Goal: Information Seeking & Learning: Learn about a topic

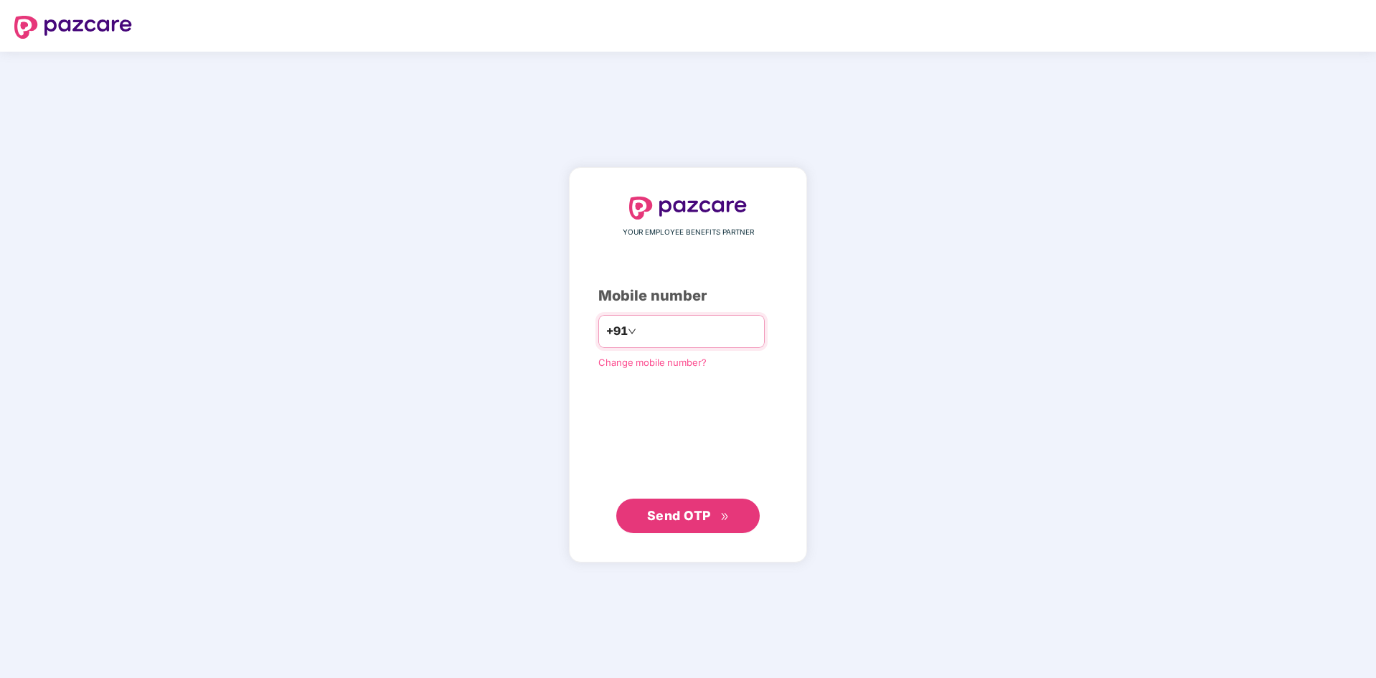
click at [684, 339] on input "number" at bounding box center [698, 331] width 118 height 23
click at [720, 337] on input "number" at bounding box center [698, 331] width 118 height 23
type input "**********"
click at [657, 524] on span "Send OTP" at bounding box center [688, 516] width 82 height 20
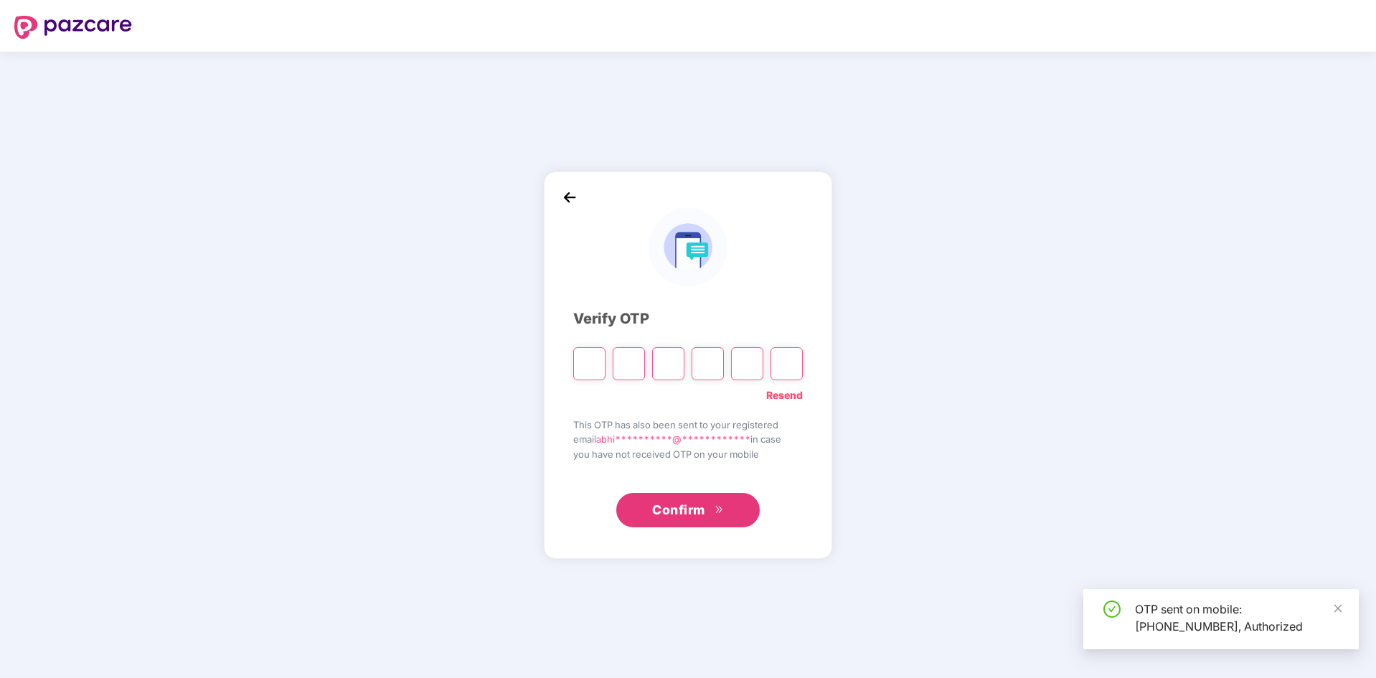
click at [587, 359] on input "Please enter verification code. Digit 1" at bounding box center [589, 363] width 32 height 33
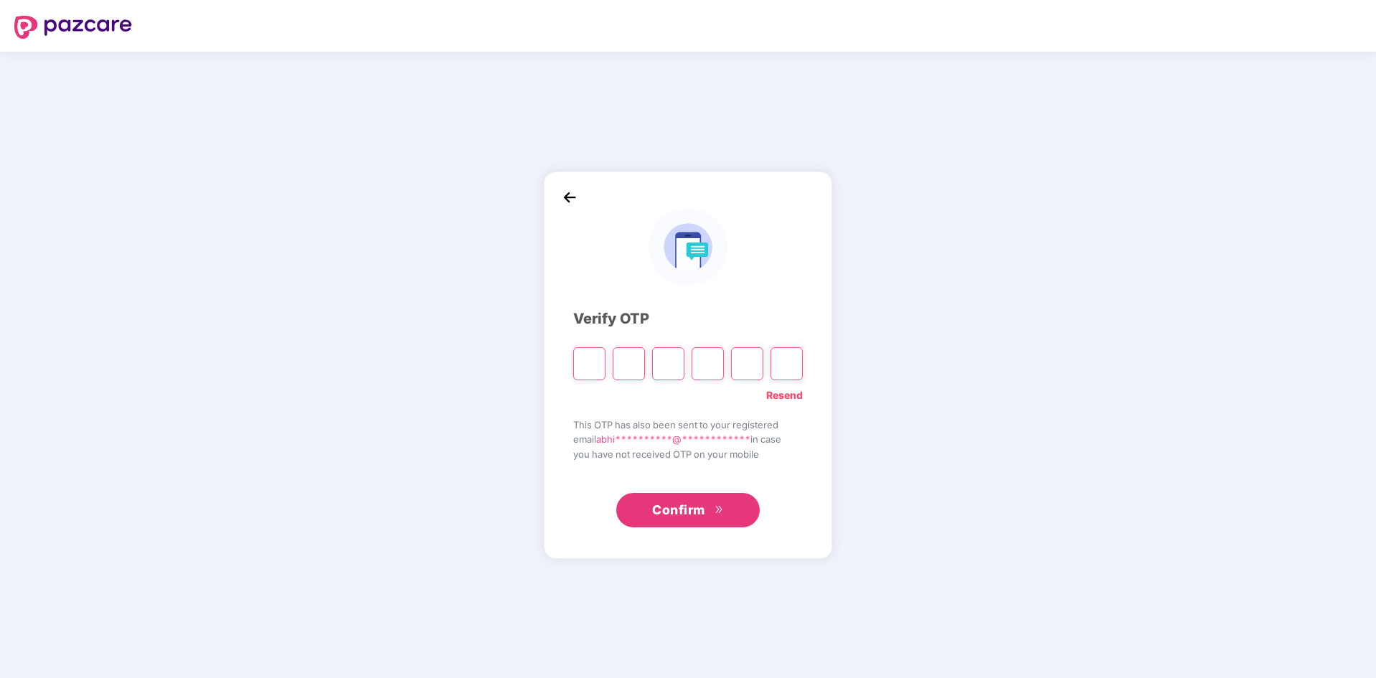
type input "*"
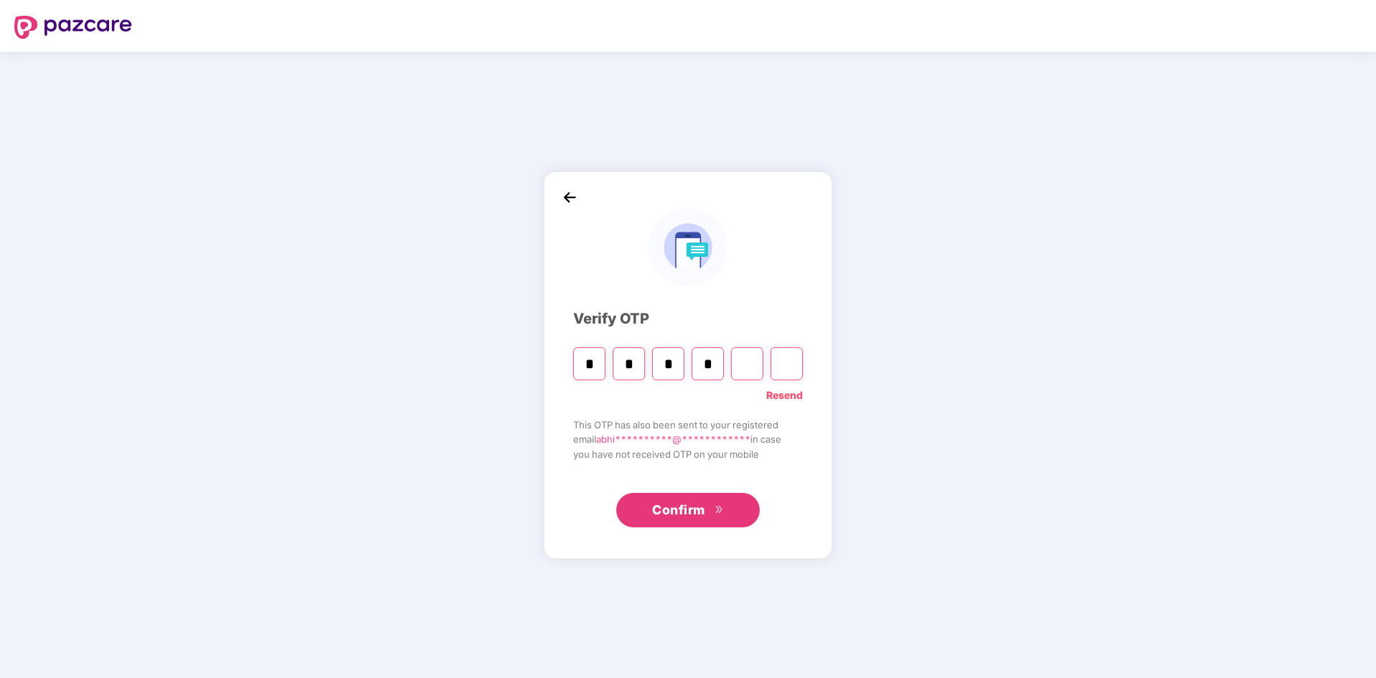
type input "*"
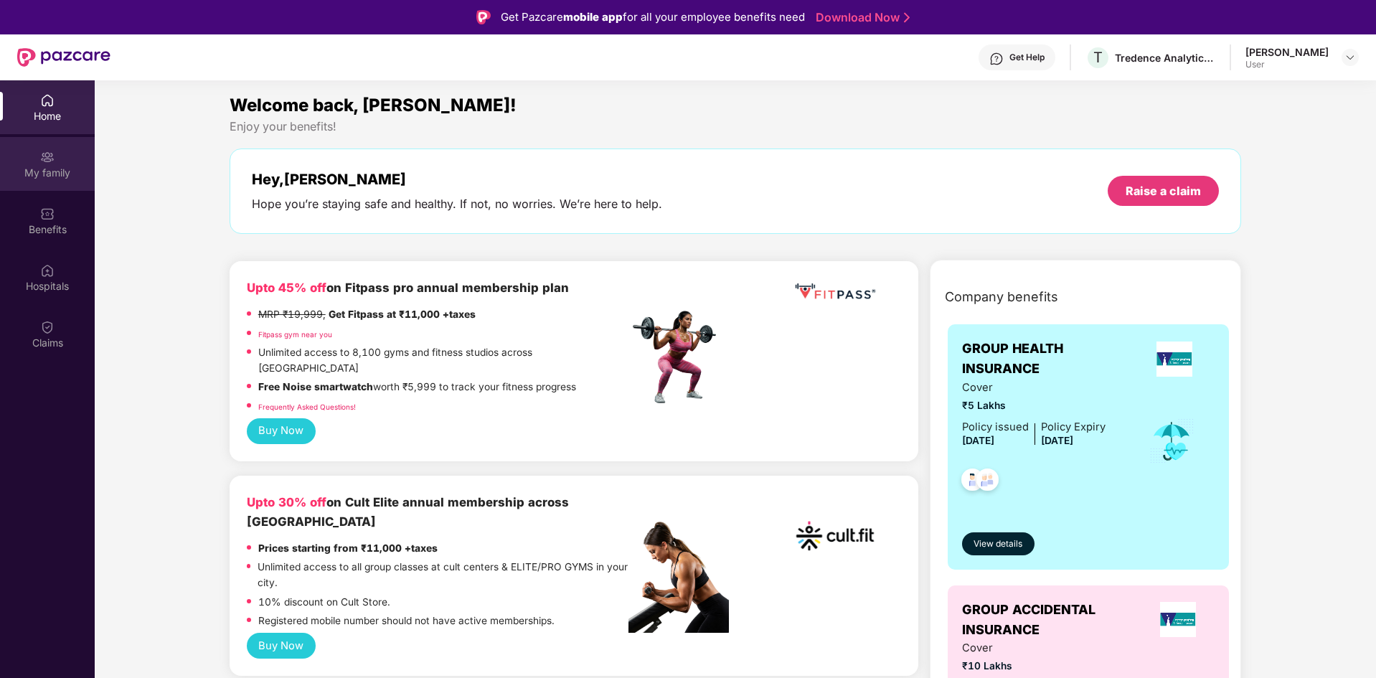
click at [52, 161] on img at bounding box center [47, 157] width 14 height 14
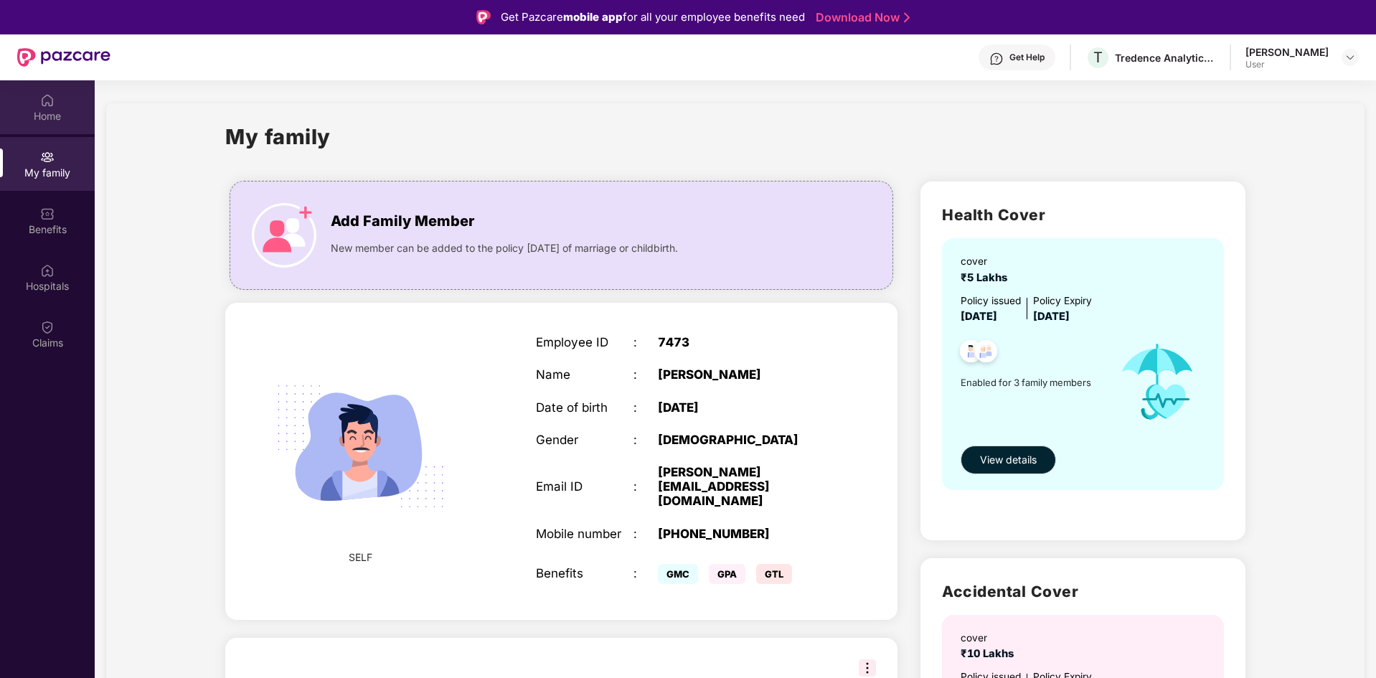
click at [34, 118] on div "Home" at bounding box center [47, 116] width 95 height 14
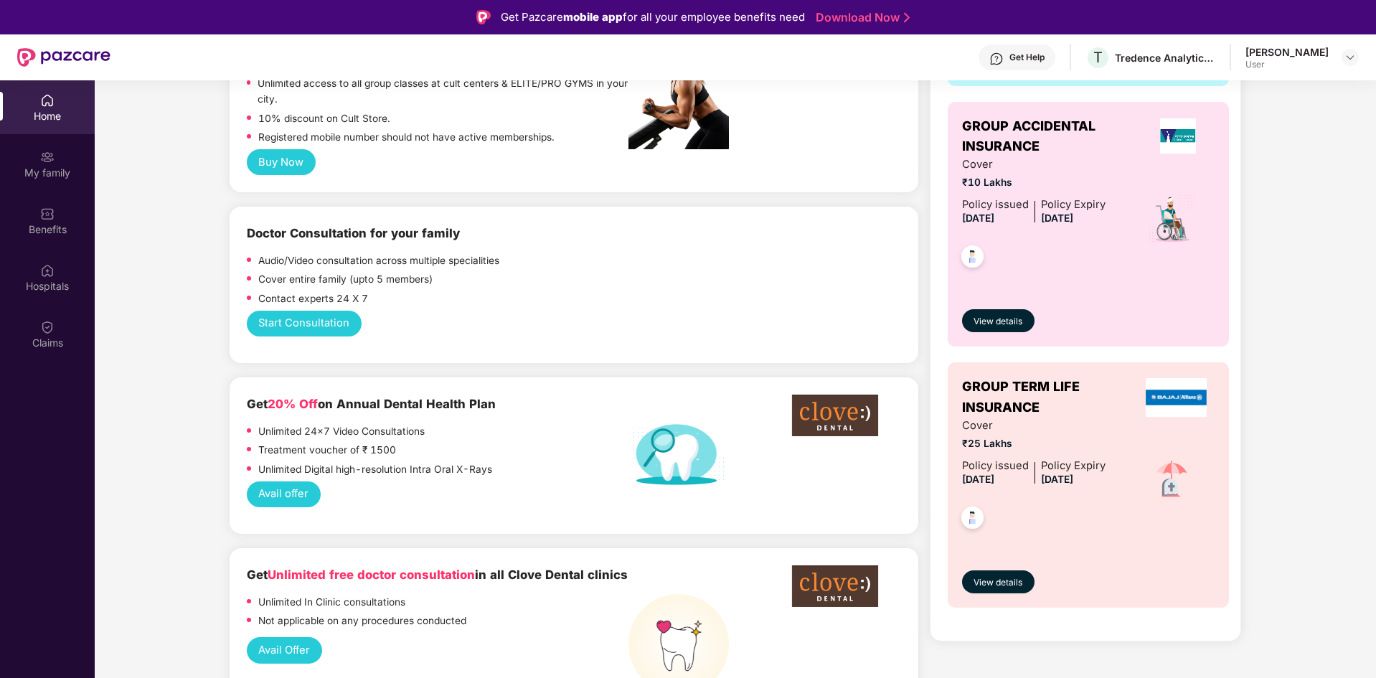
scroll to position [483, 0]
click at [53, 210] on img at bounding box center [47, 214] width 14 height 14
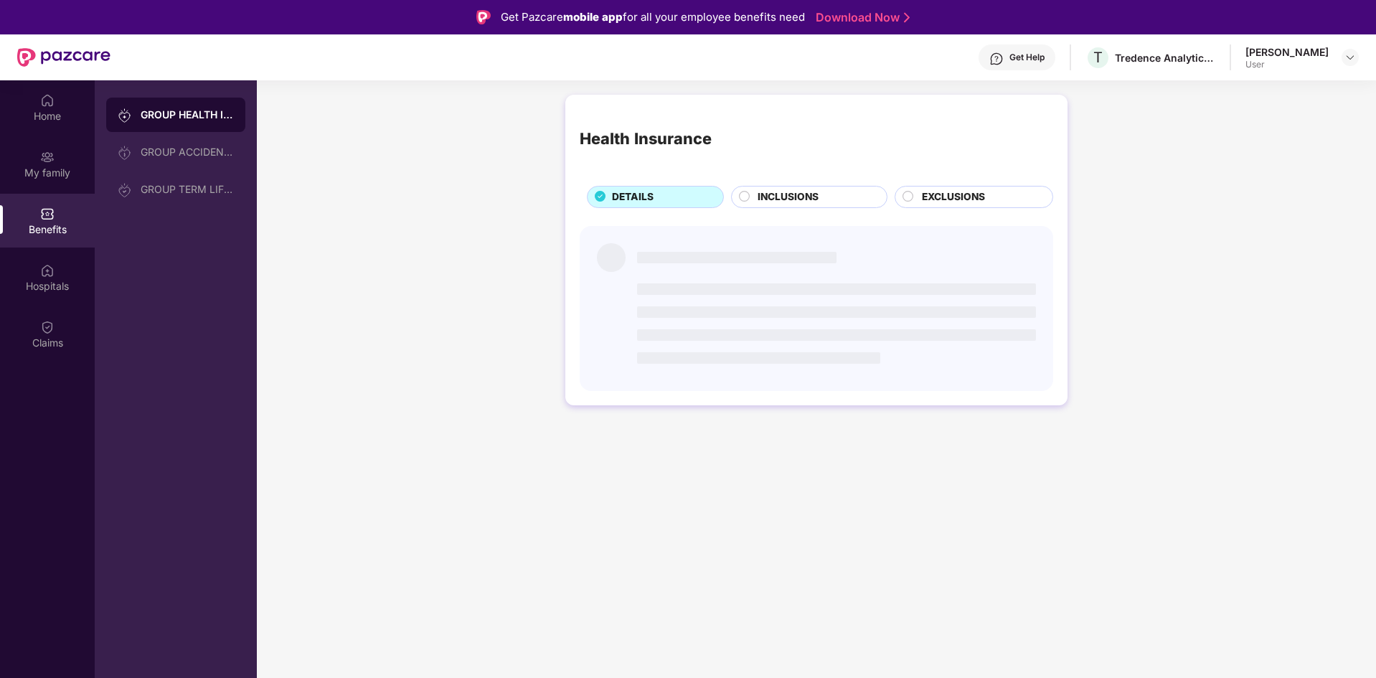
scroll to position [0, 0]
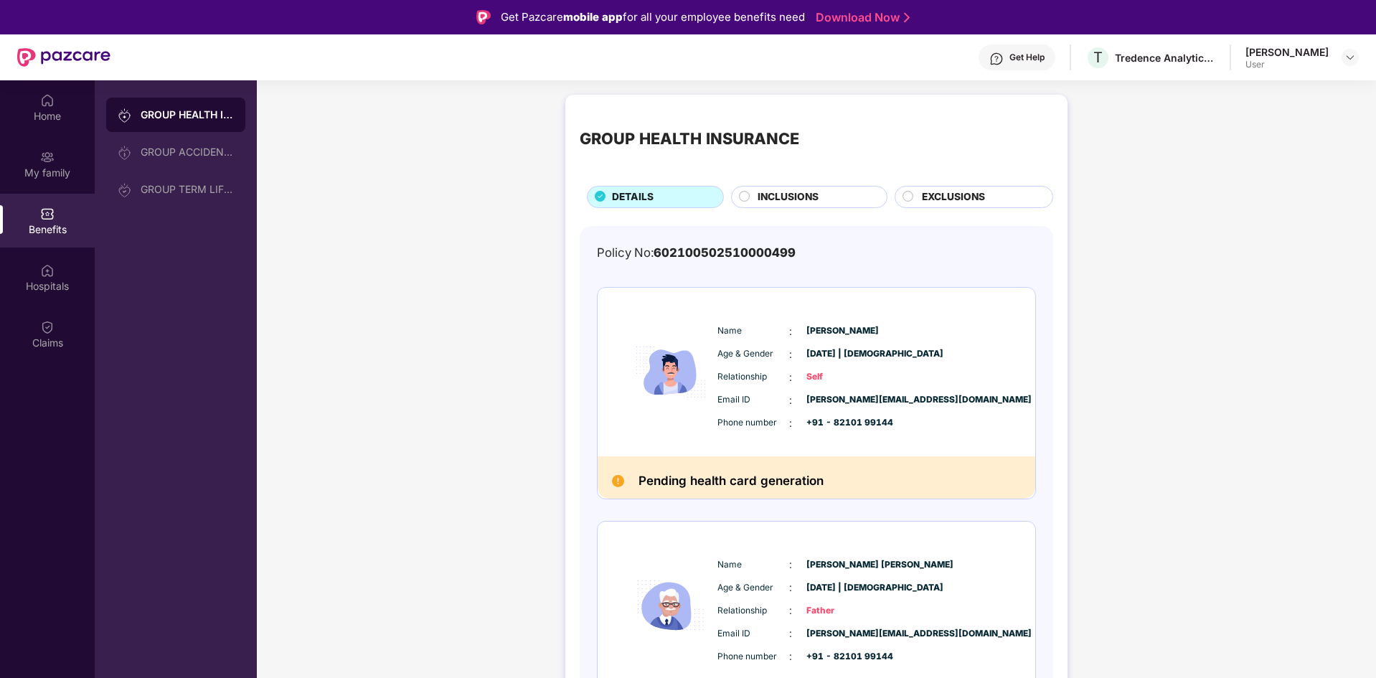
click at [937, 185] on div "GROUP HEALTH INSURANCE DETAILS INCLUSIONS EXCLUSIONS" at bounding box center [815, 158] width 473 height 99
click at [937, 193] on span "EXCLUSIONS" at bounding box center [953, 197] width 63 height 16
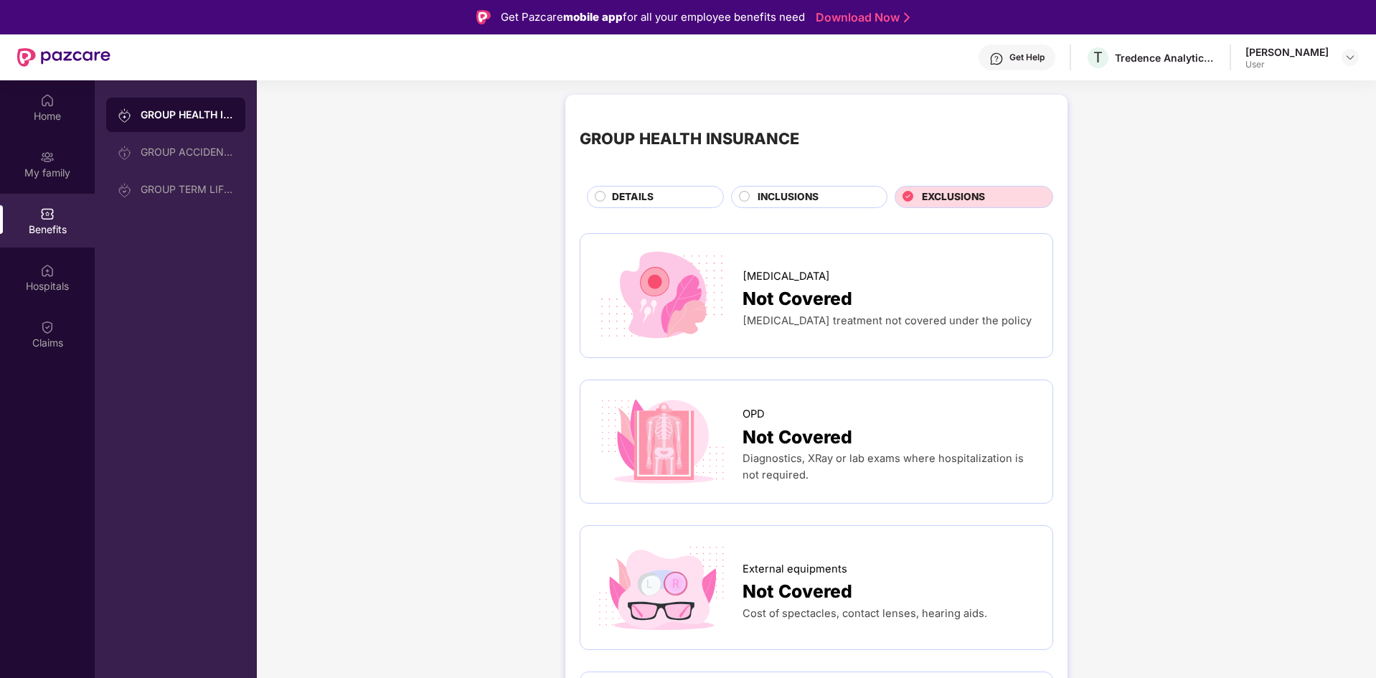
click at [794, 199] on span "INCLUSIONS" at bounding box center [787, 197] width 61 height 16
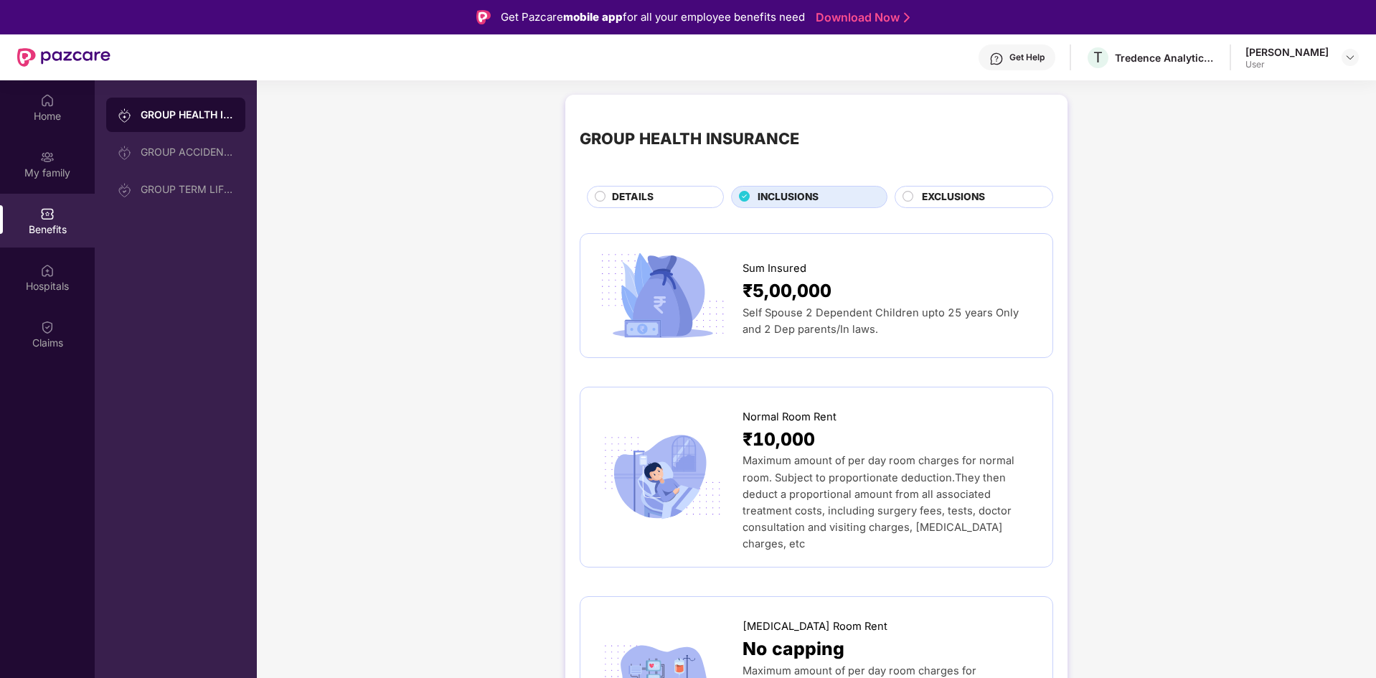
click at [679, 197] on div "DETAILS" at bounding box center [660, 198] width 111 height 18
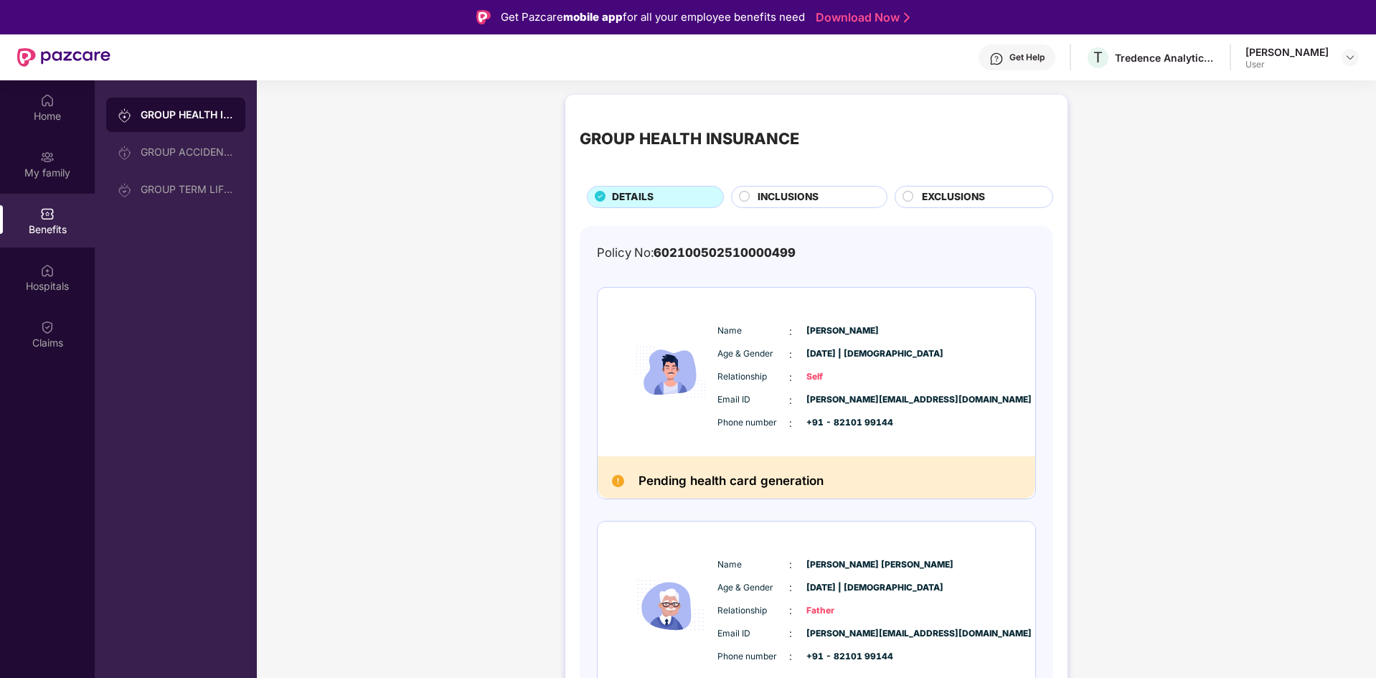
scroll to position [297, 0]
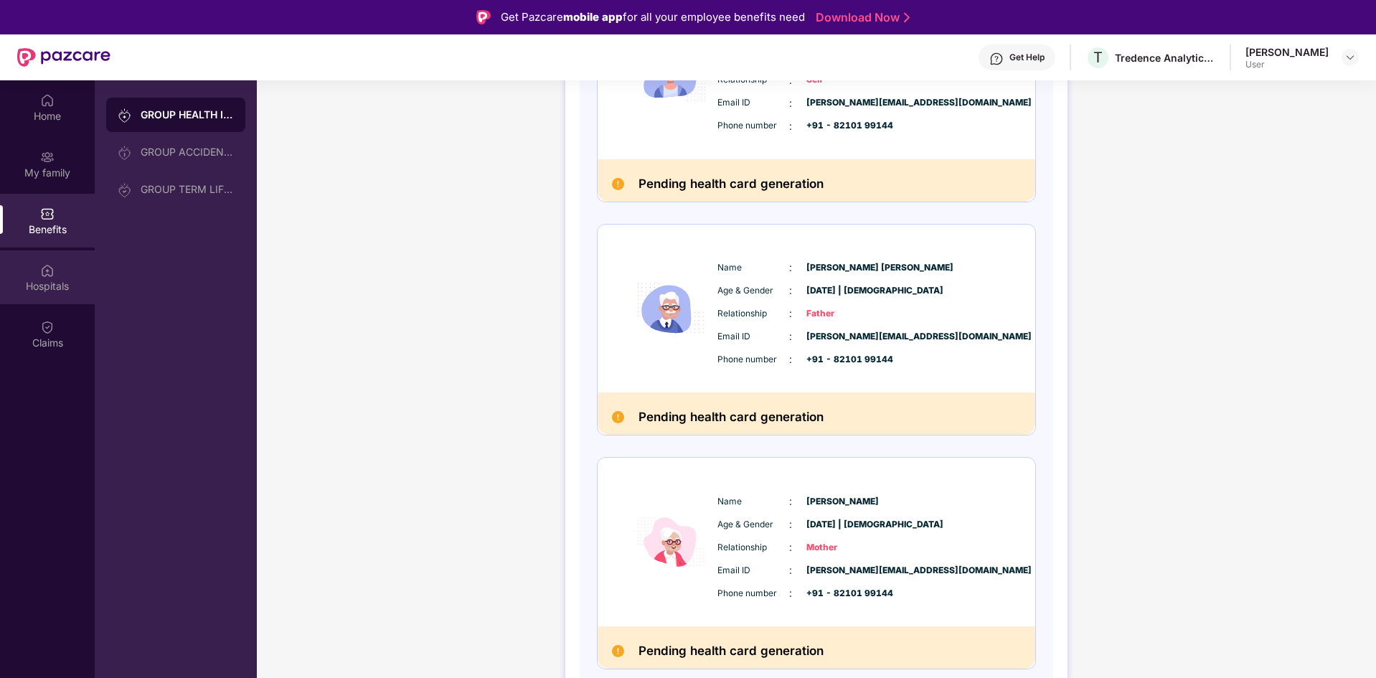
click at [27, 285] on div "Hospitals" at bounding box center [47, 286] width 95 height 14
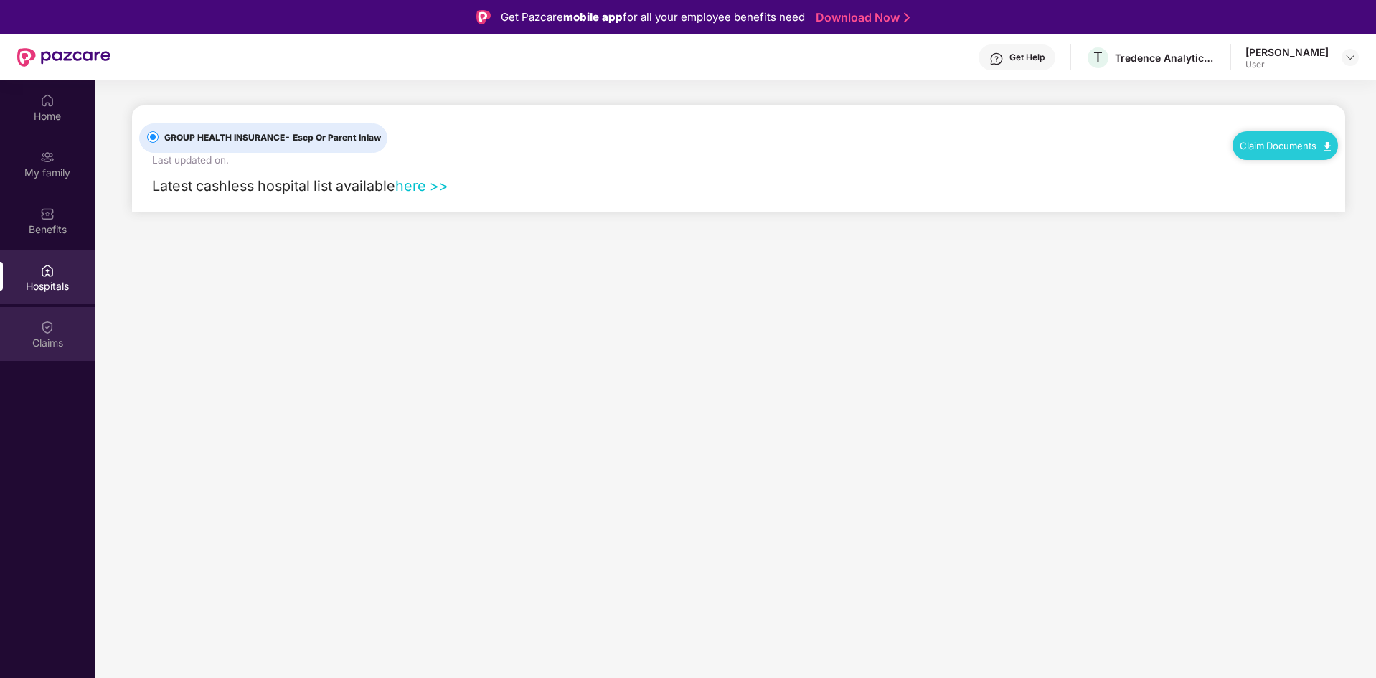
click at [34, 323] on div "Claims" at bounding box center [47, 334] width 95 height 54
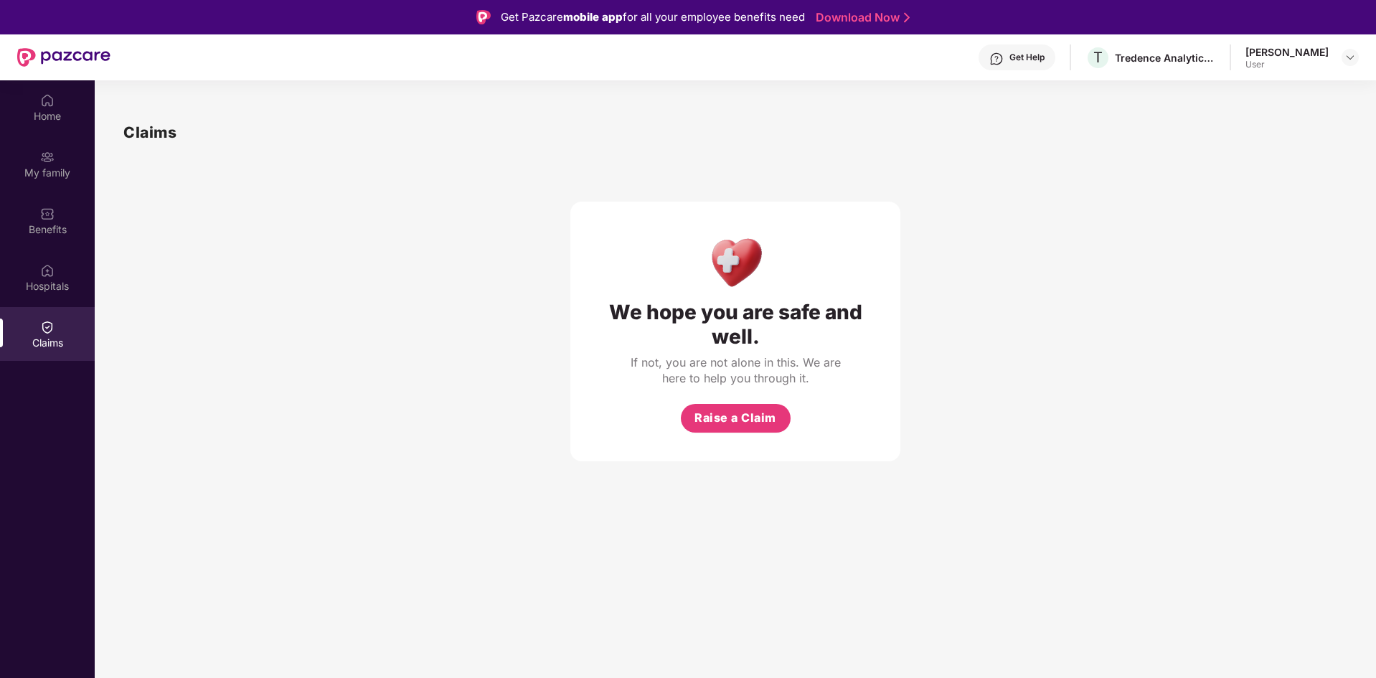
click at [42, 193] on div "Home My family Benefits Hospitals Claims" at bounding box center [47, 221] width 95 height 283
click at [48, 164] on img at bounding box center [47, 157] width 14 height 14
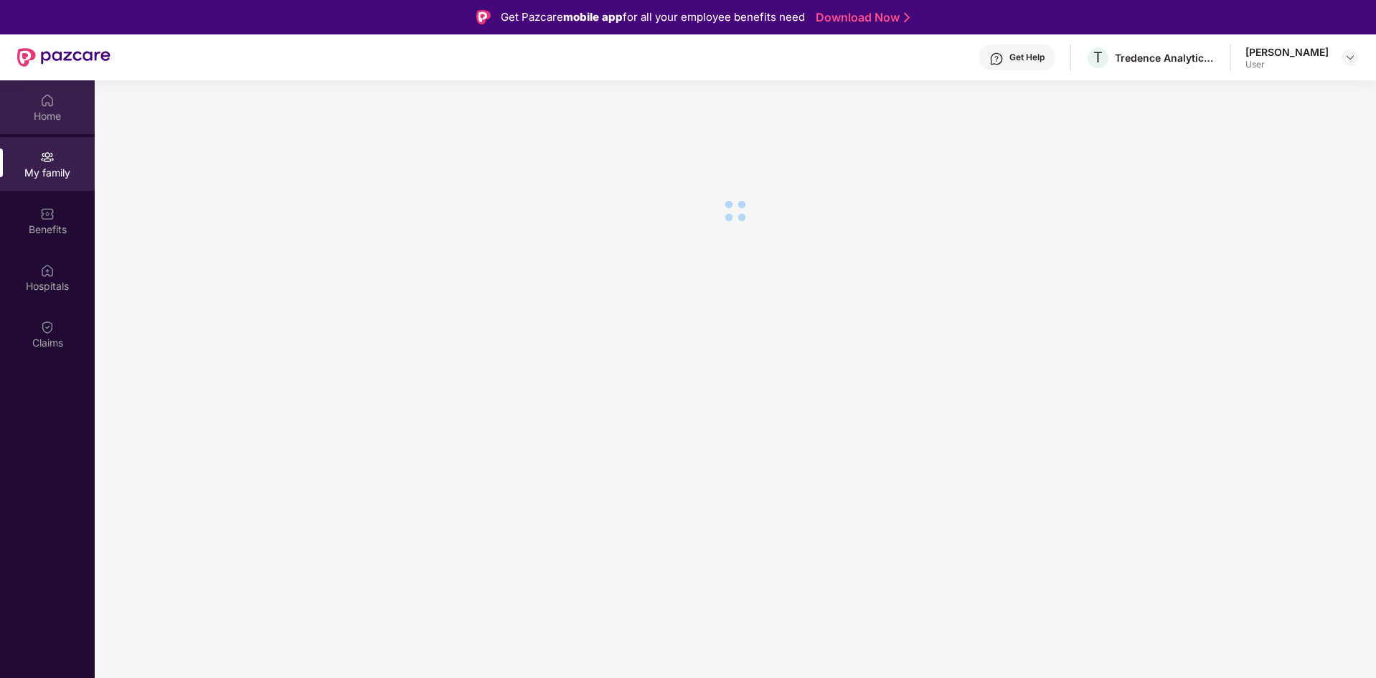
click at [40, 115] on div "Home" at bounding box center [47, 116] width 95 height 14
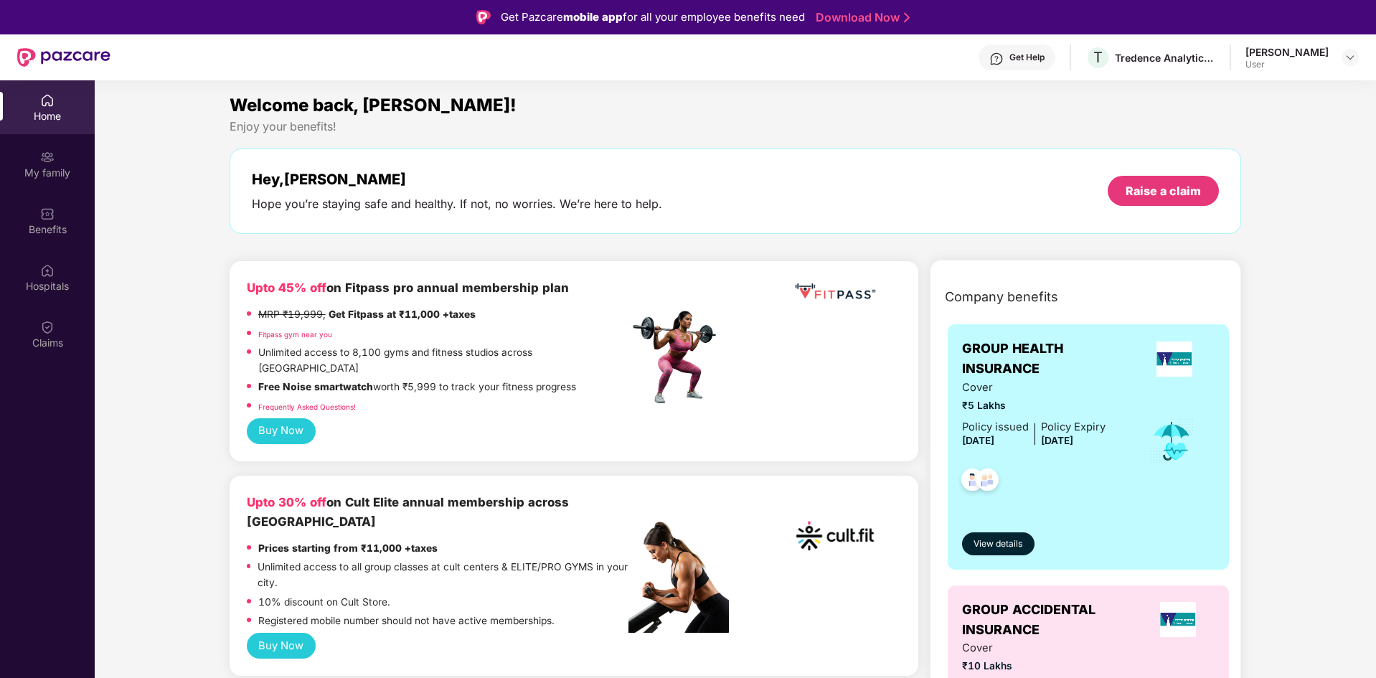
click at [1312, 57] on div "[PERSON_NAME]" at bounding box center [1286, 52] width 83 height 14
click at [1345, 60] on img at bounding box center [1349, 57] width 11 height 11
click at [1095, 120] on div "Enjoy your benefits!" at bounding box center [735, 126] width 1012 height 15
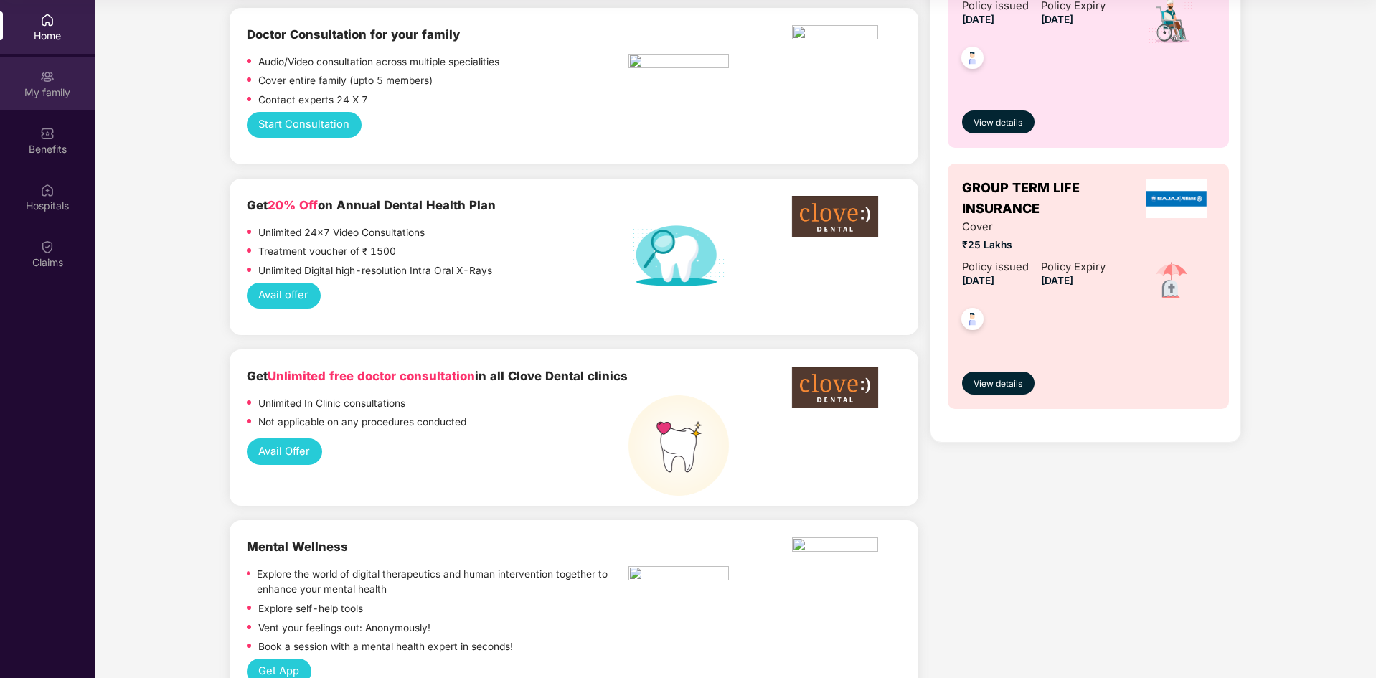
click at [21, 73] on div "My family" at bounding box center [47, 84] width 95 height 54
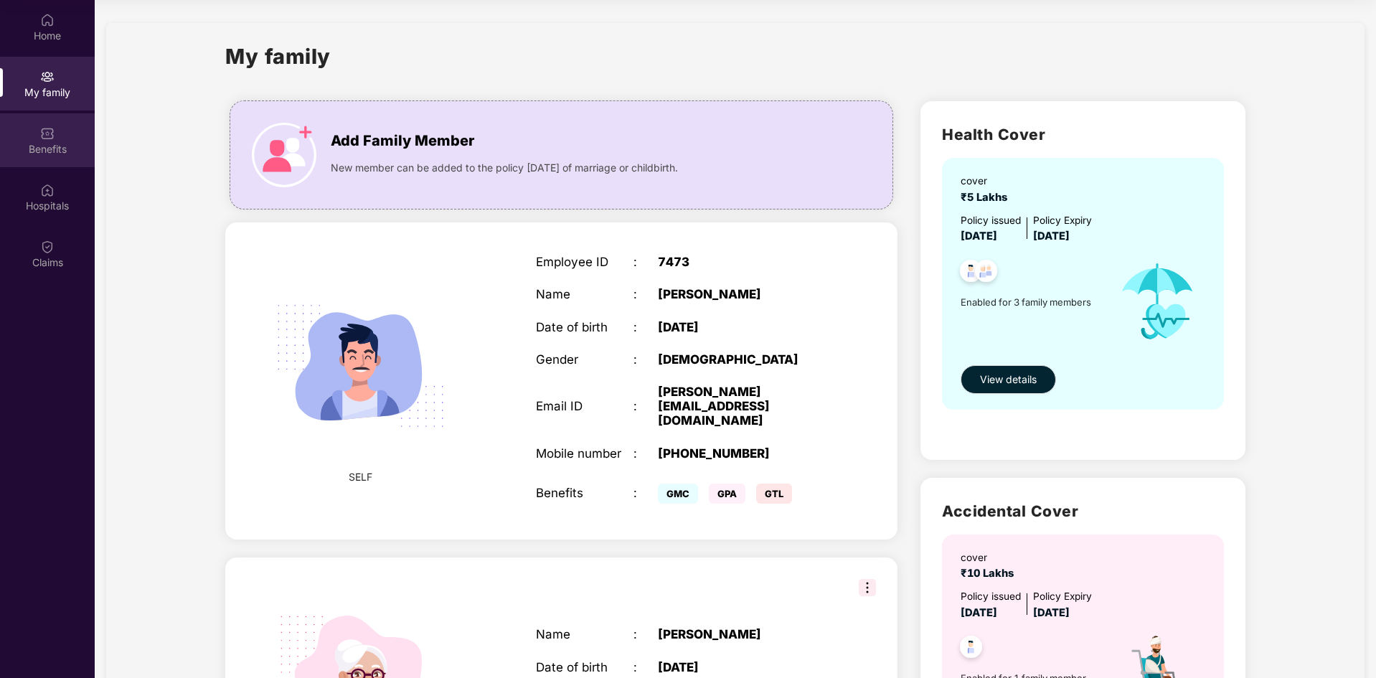
click at [35, 136] on div "Benefits" at bounding box center [47, 140] width 95 height 54
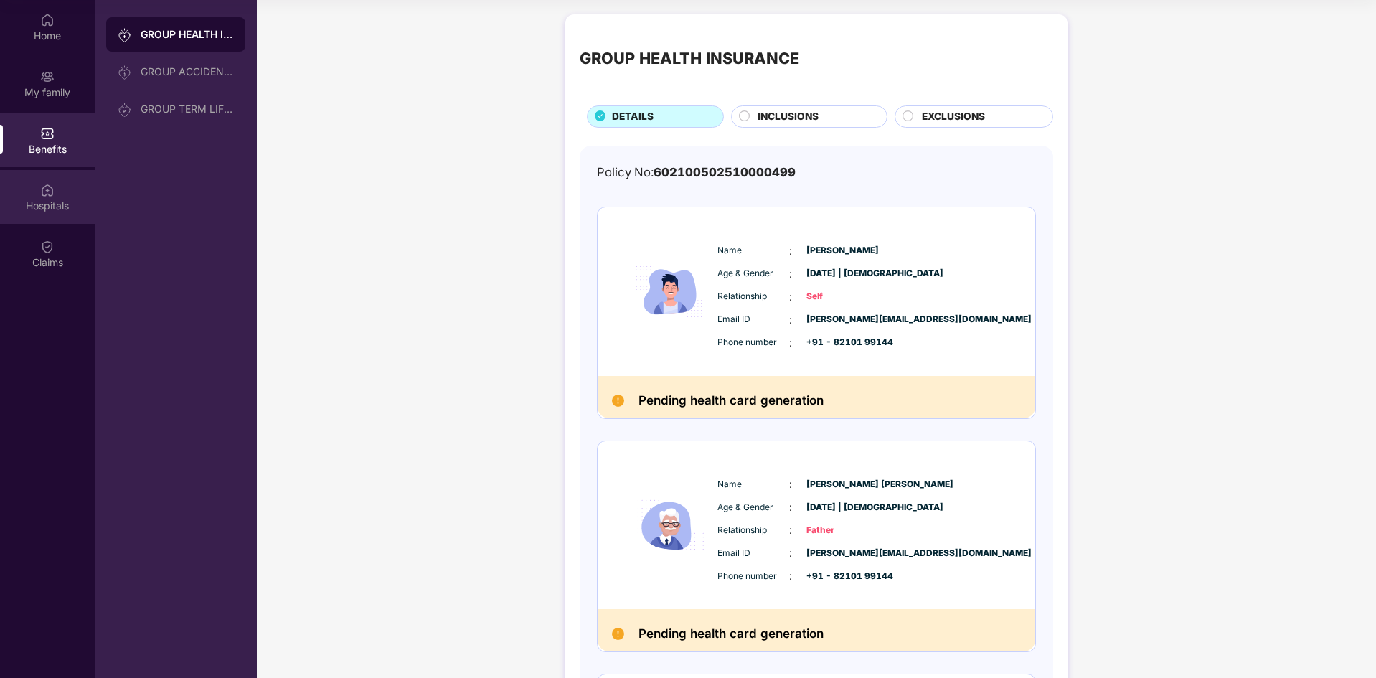
click at [51, 175] on div "Hospitals" at bounding box center [47, 197] width 95 height 54
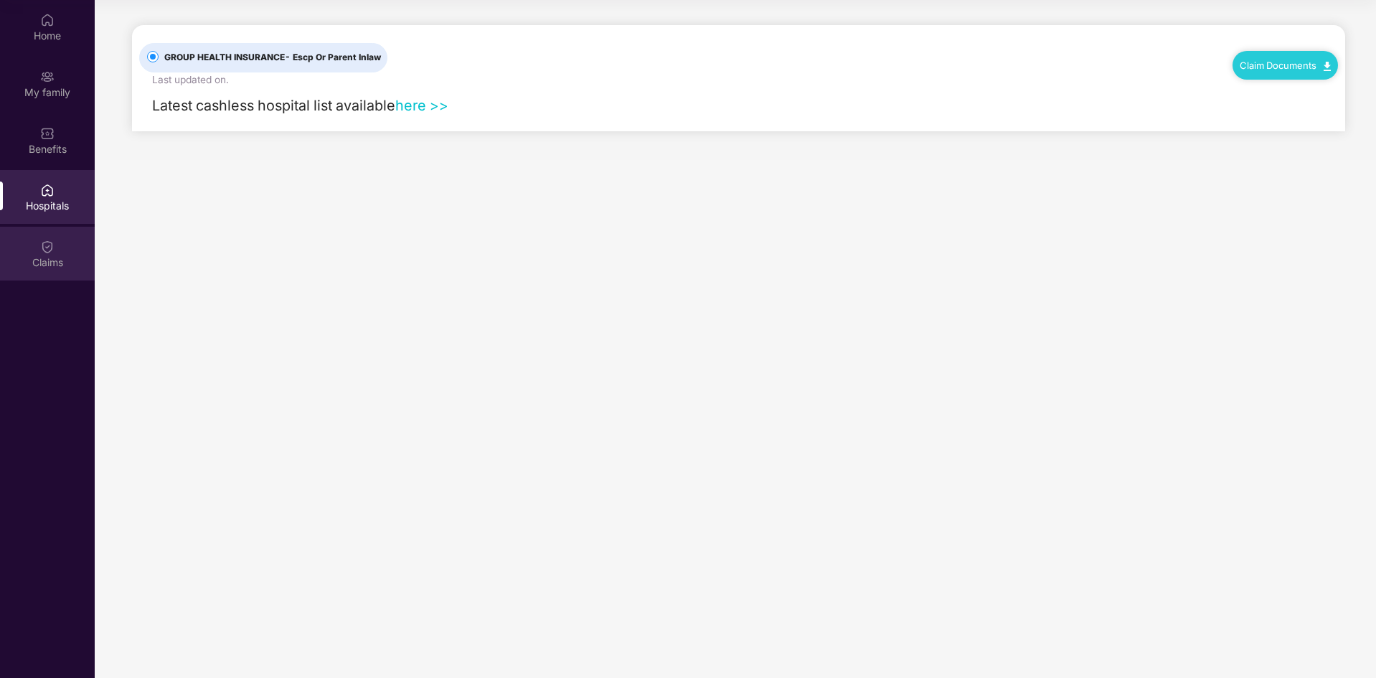
click at [58, 248] on div "Claims" at bounding box center [47, 254] width 95 height 54
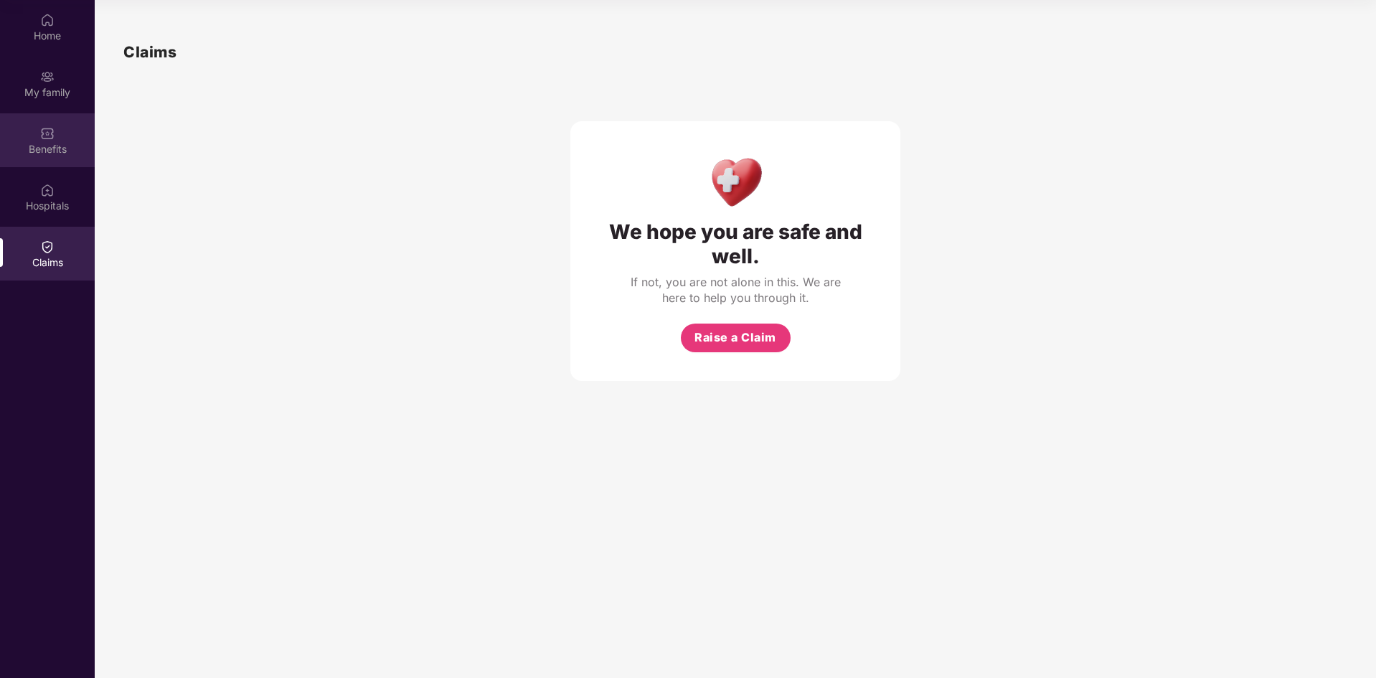
click at [35, 140] on div "Benefits" at bounding box center [47, 140] width 95 height 54
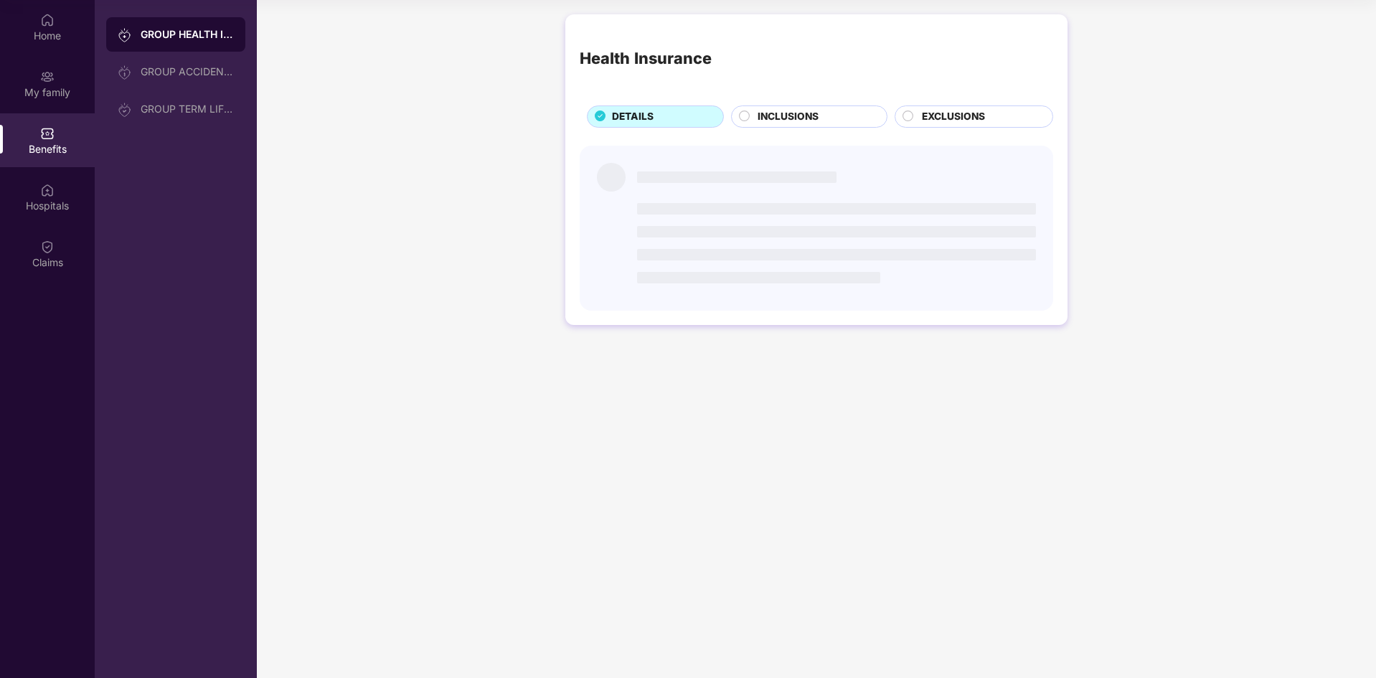
click at [55, 82] on div "My family" at bounding box center [47, 84] width 95 height 54
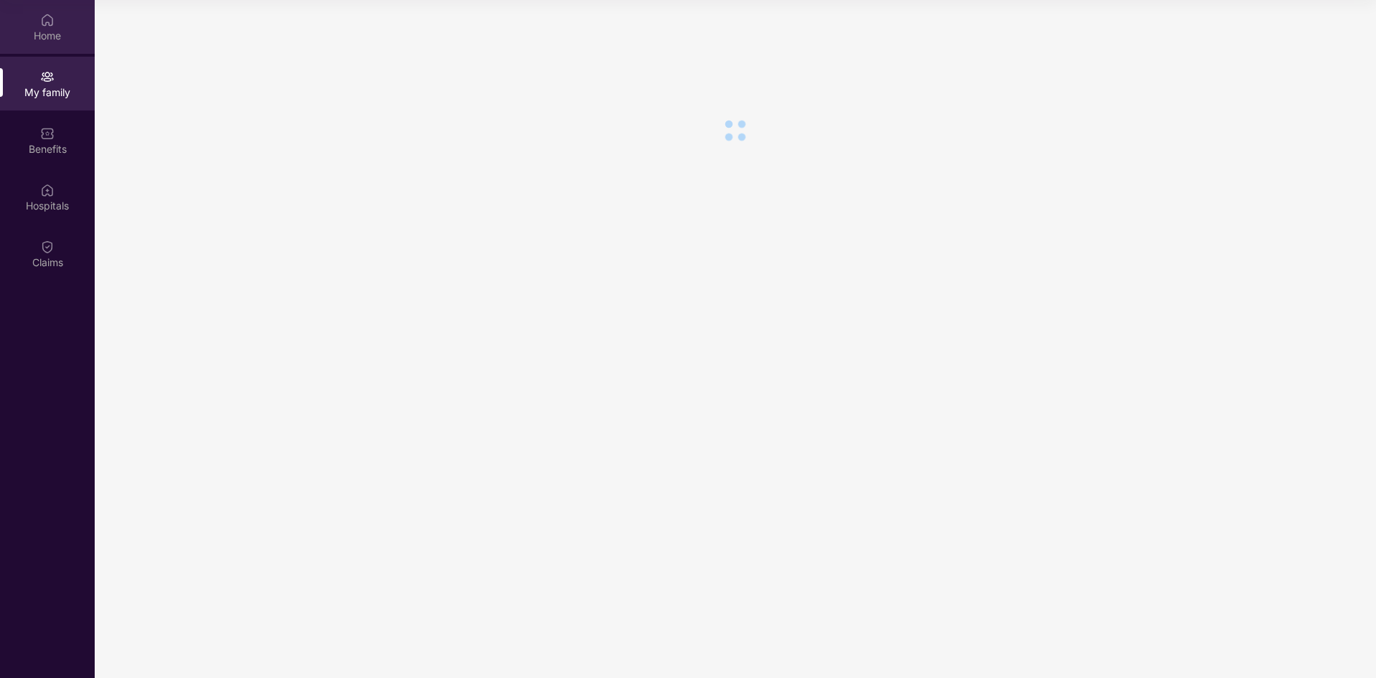
click at [48, 27] on img at bounding box center [47, 20] width 14 height 14
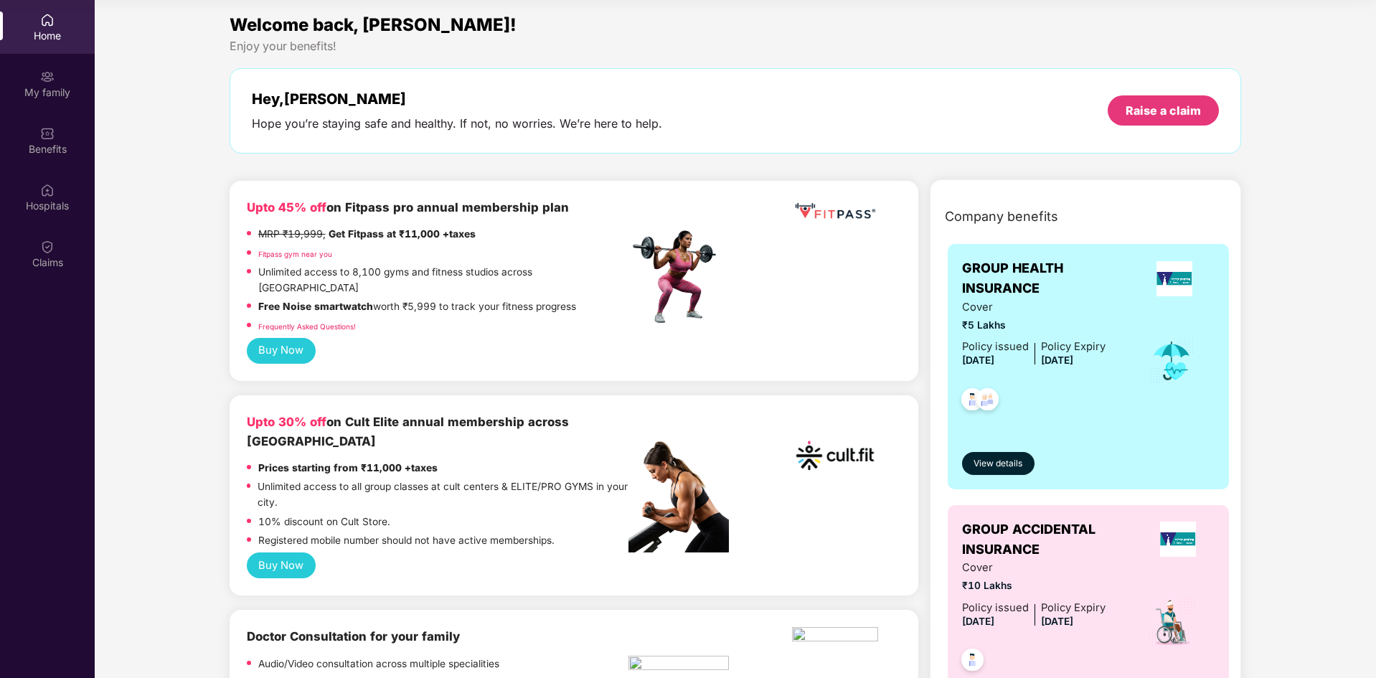
click at [71, 27] on div "Home" at bounding box center [47, 27] width 95 height 54
click at [61, 95] on div "My family" at bounding box center [47, 92] width 95 height 14
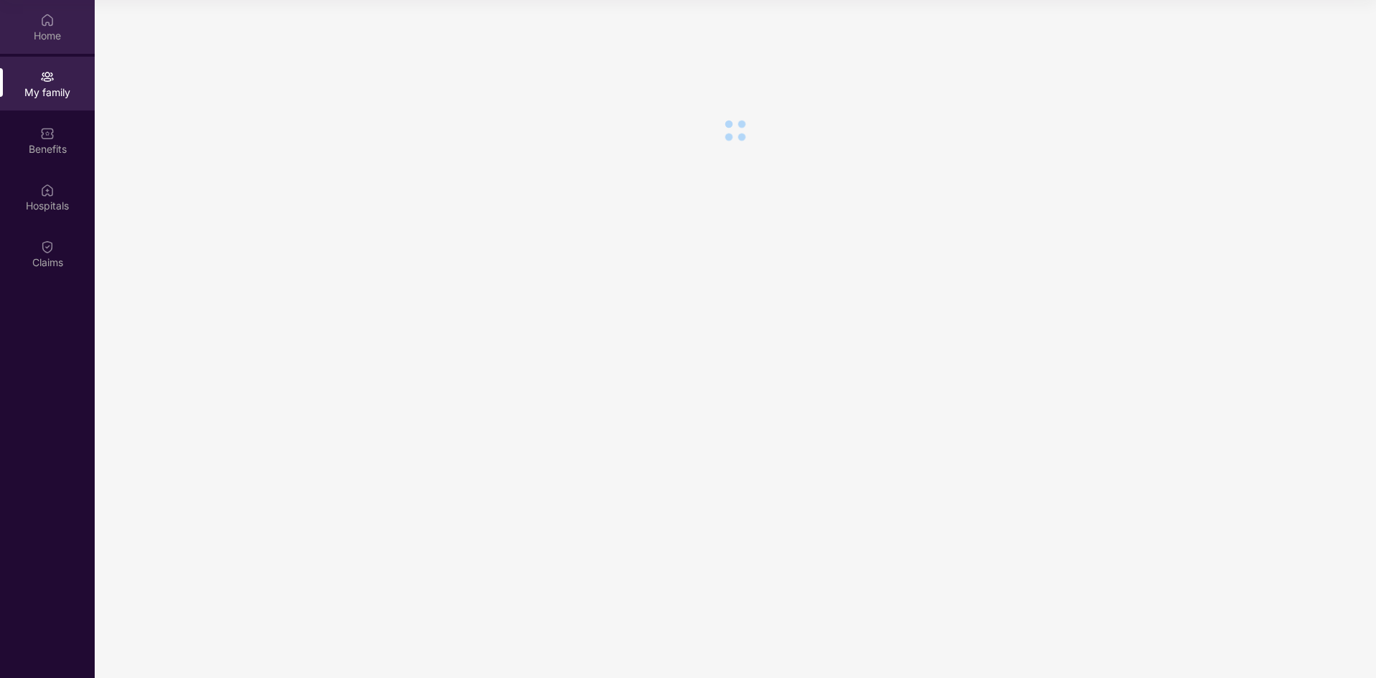
click at [62, 53] on div "Home" at bounding box center [47, 27] width 95 height 54
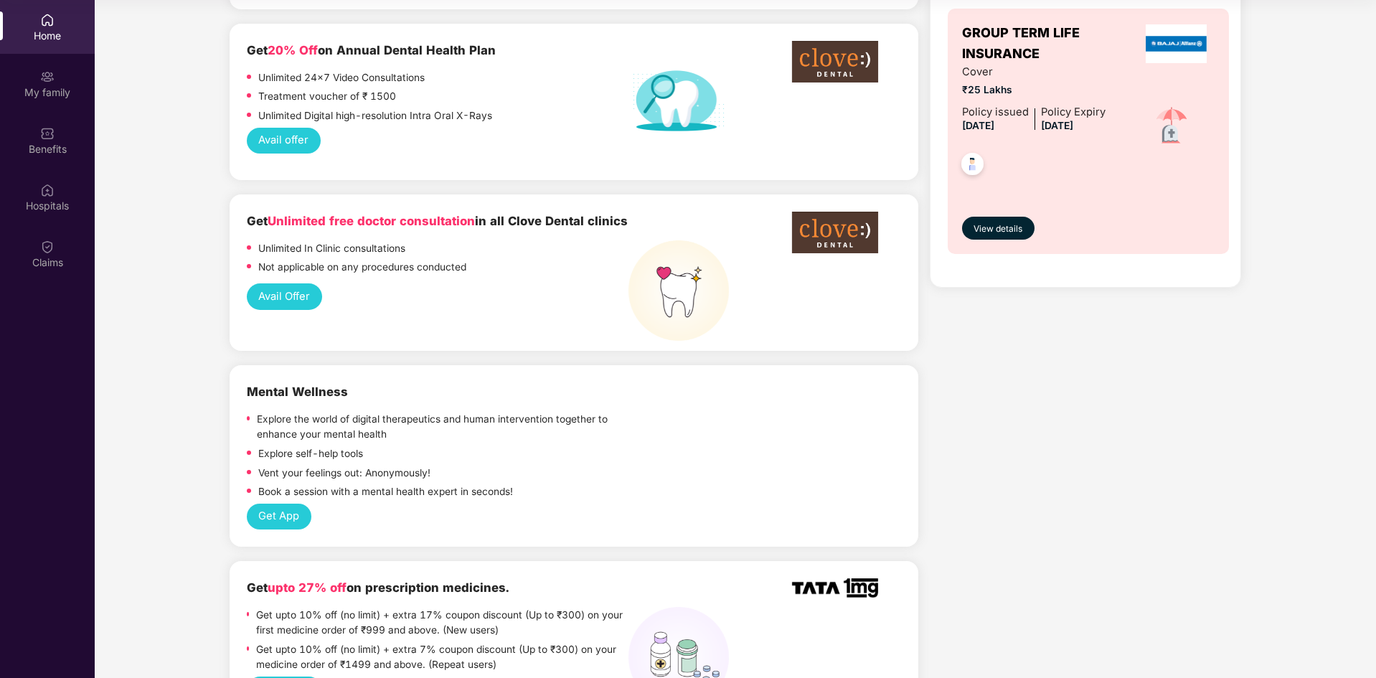
scroll to position [263, 0]
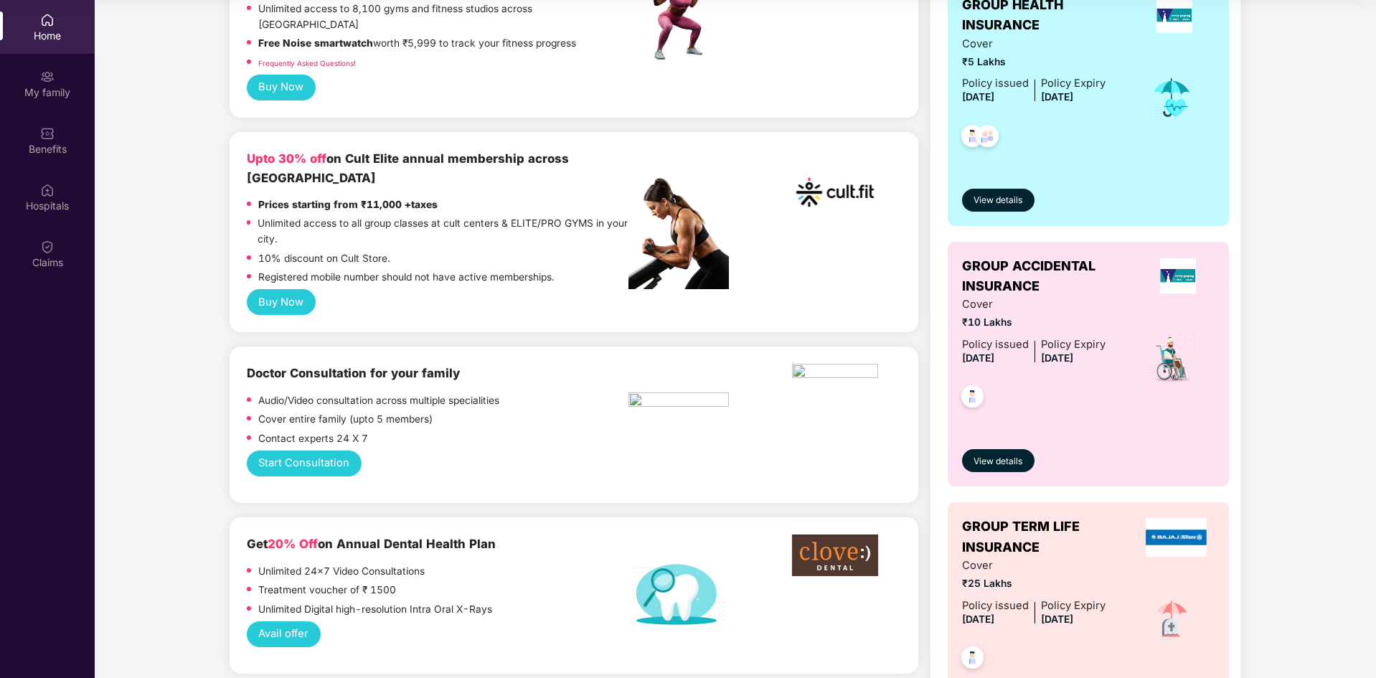
click at [346, 450] on button "Start Consultation" at bounding box center [304, 463] width 115 height 27
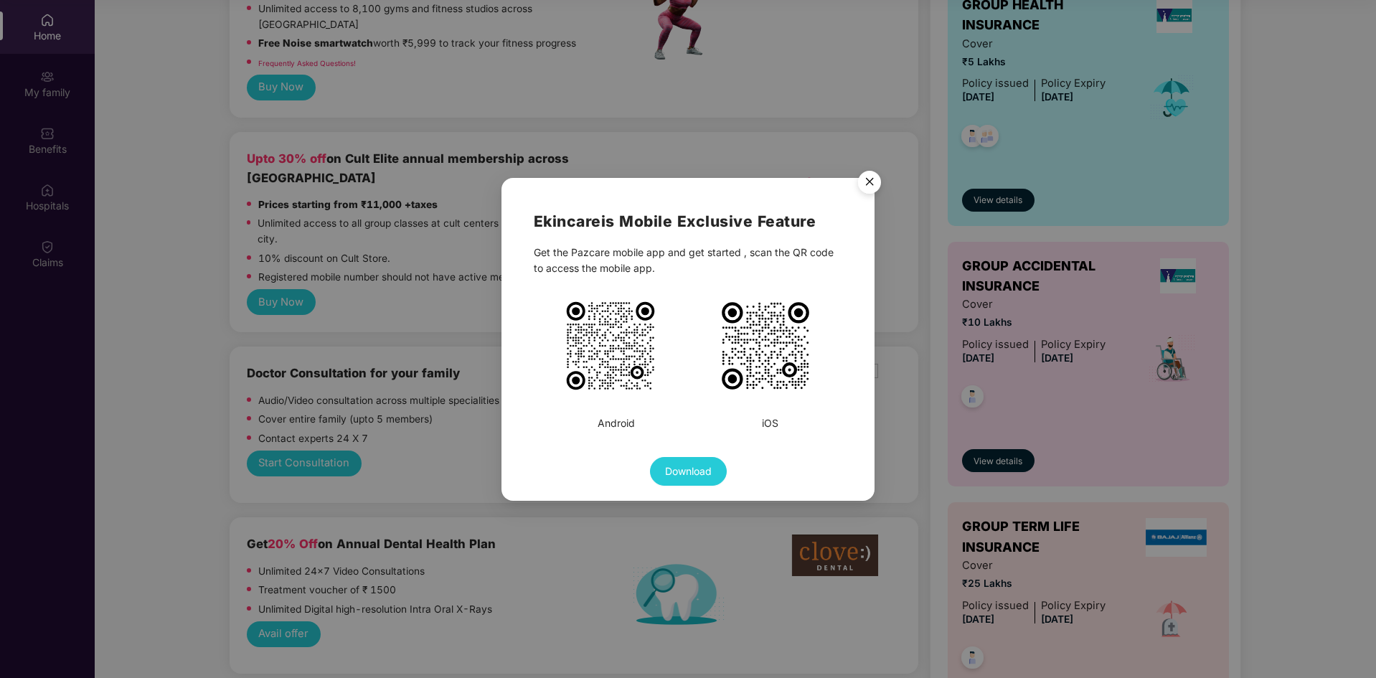
click at [868, 188] on img "Close" at bounding box center [869, 184] width 40 height 40
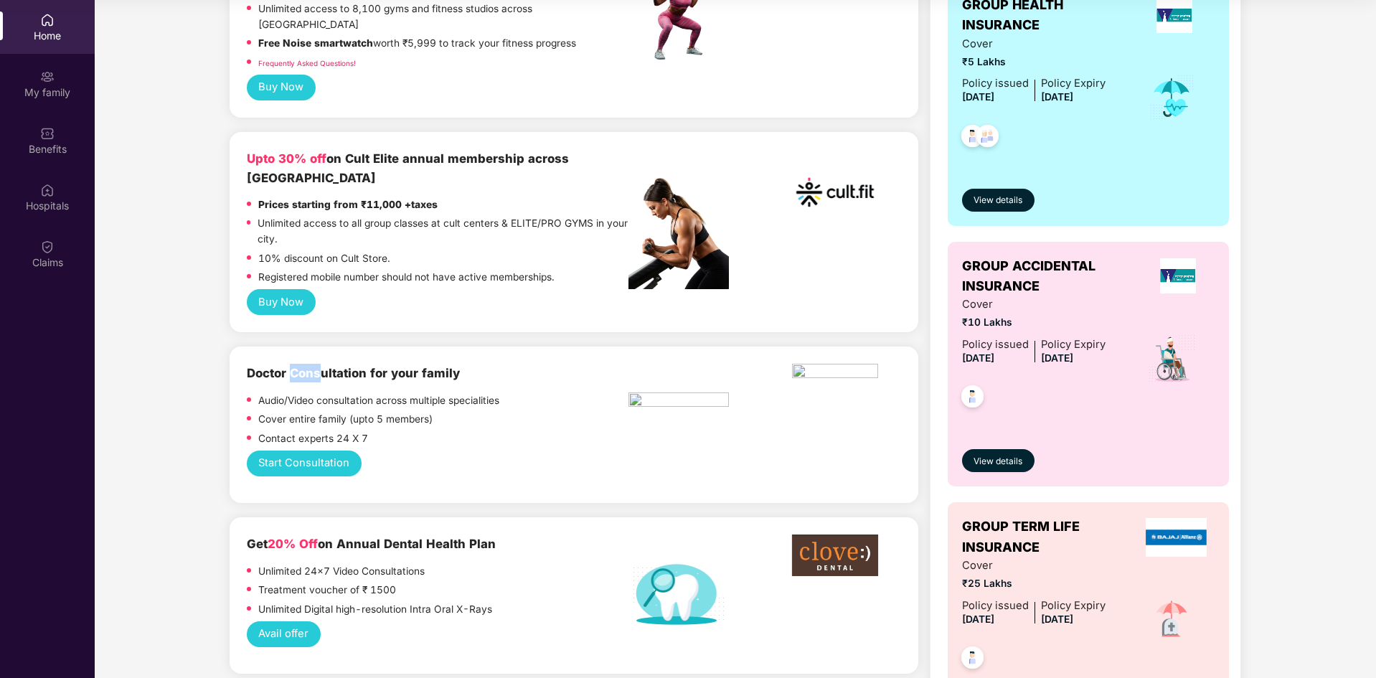
click at [290, 450] on button "Start Consultation" at bounding box center [304, 463] width 115 height 27
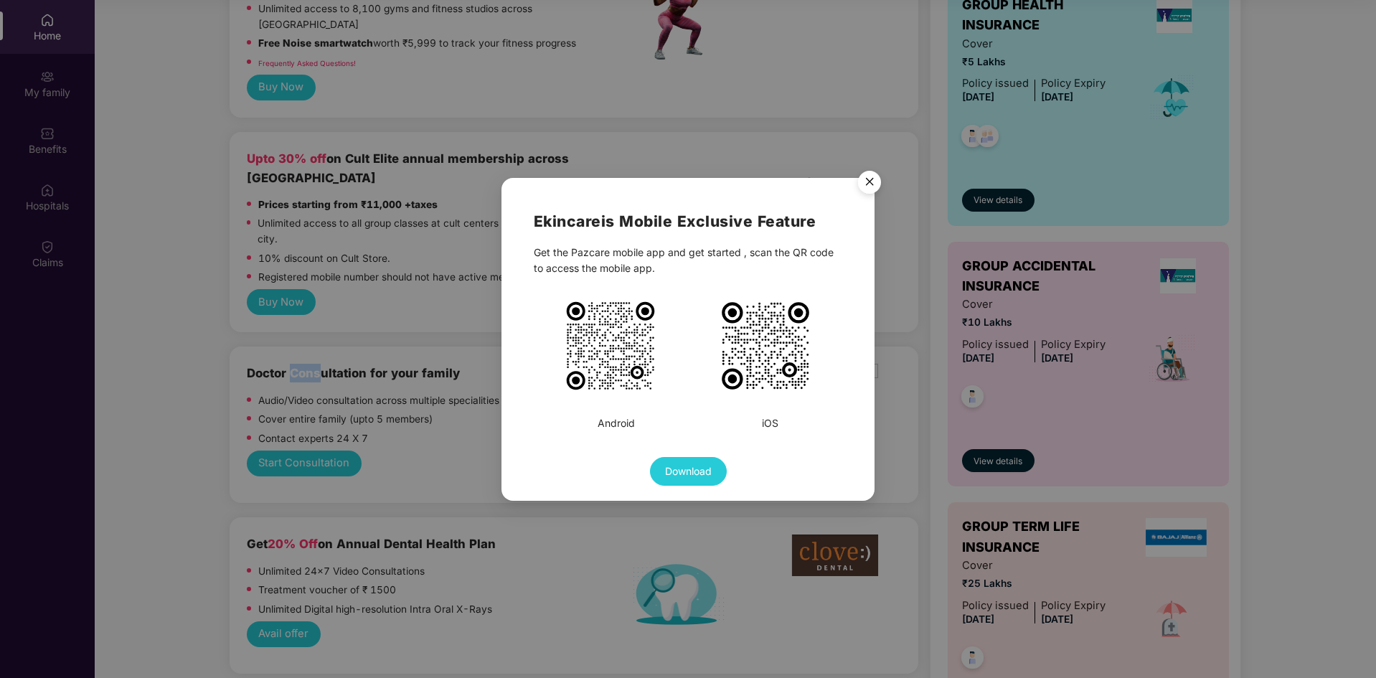
click at [865, 179] on img "Close" at bounding box center [869, 184] width 40 height 40
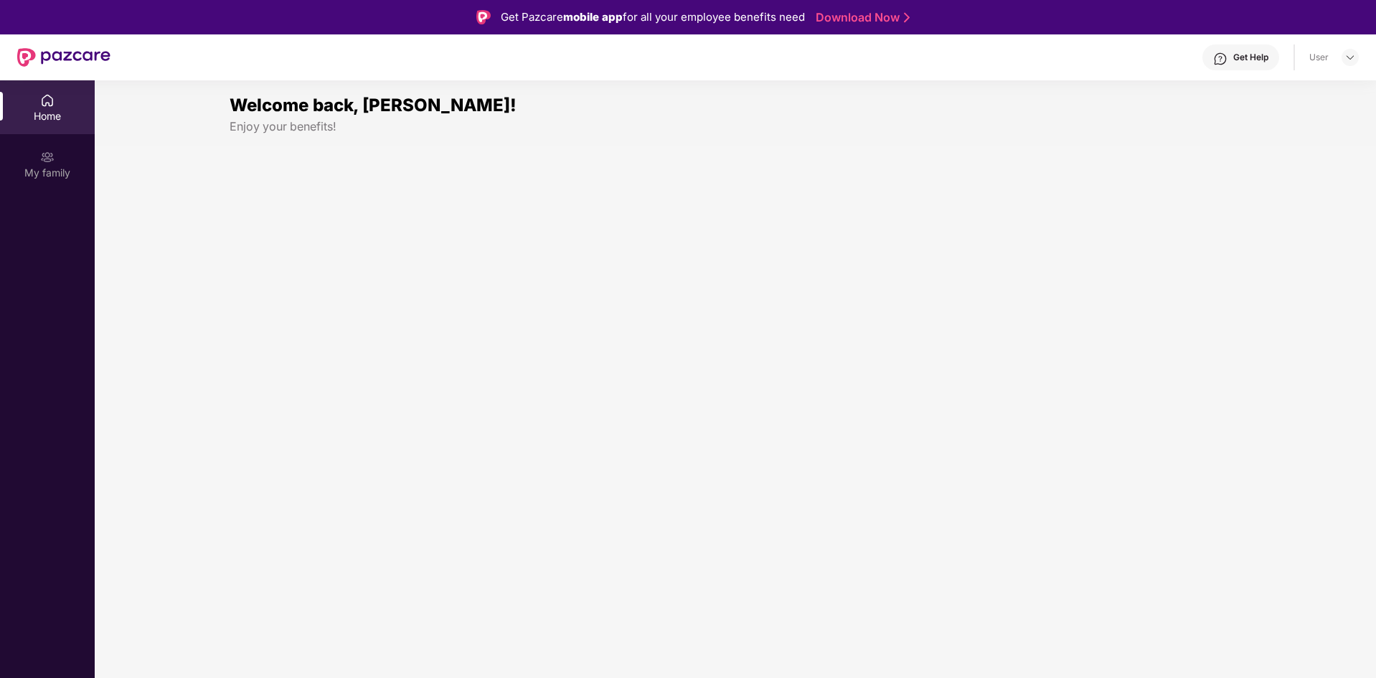
scroll to position [80, 0]
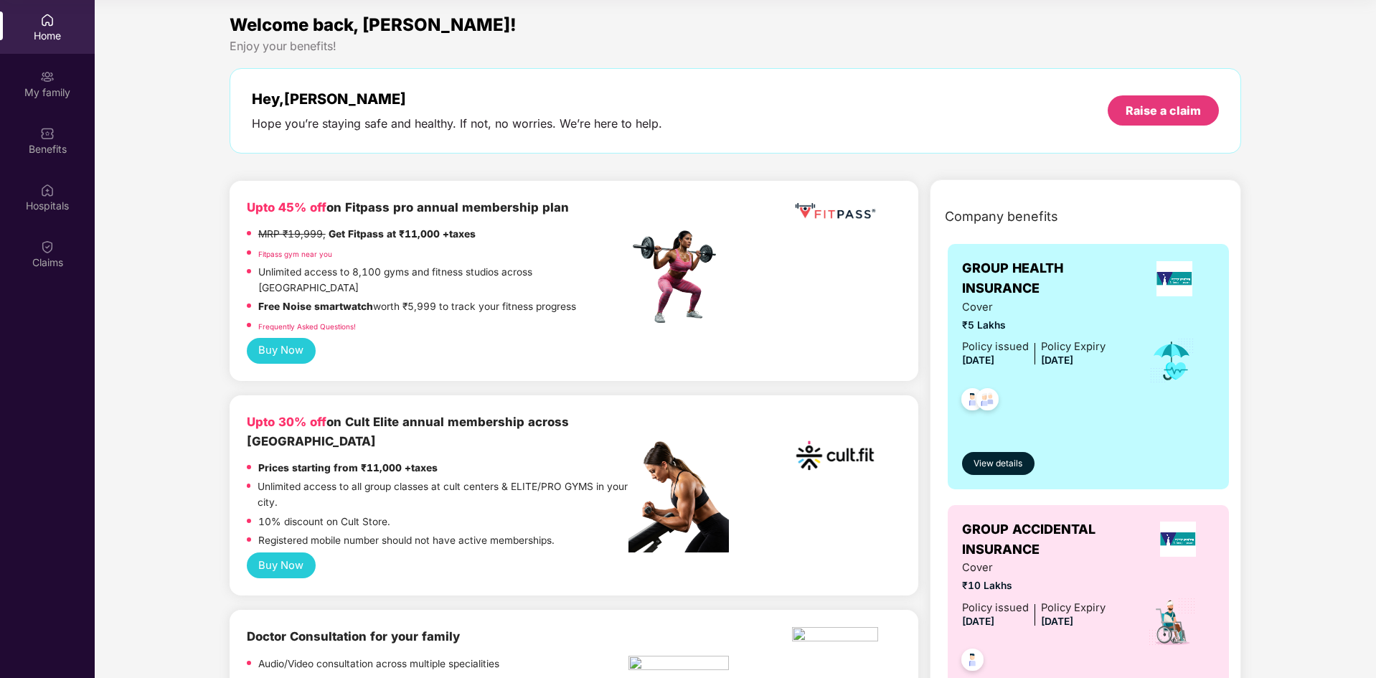
click at [302, 552] on button "Buy Now" at bounding box center [281, 565] width 69 height 27
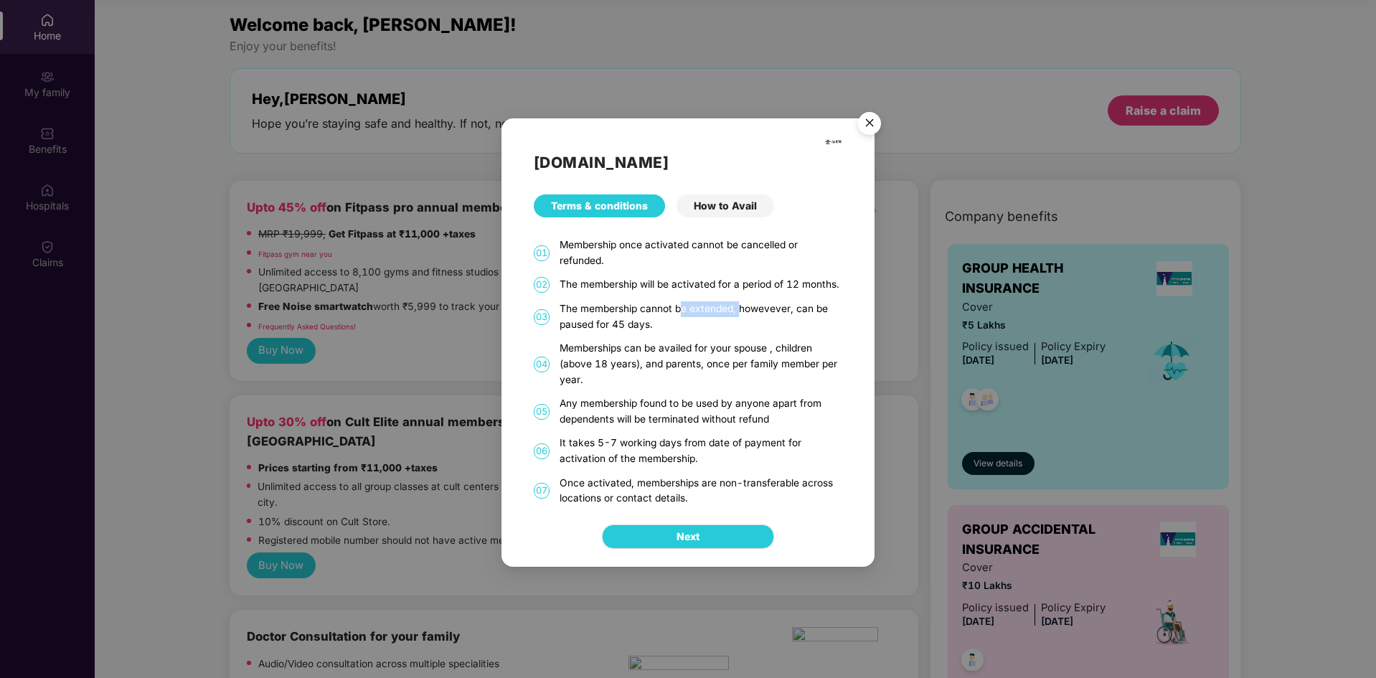
drag, startPoint x: 681, startPoint y: 311, endPoint x: 740, endPoint y: 308, distance: 59.6
click at [740, 308] on div "The membership cannot be extended, howevever, can be paused for 45 days." at bounding box center [700, 316] width 283 height 31
click at [742, 327] on div "The membership cannot be extended, howevever, can be paused for 45 days." at bounding box center [700, 316] width 283 height 31
drag, startPoint x: 663, startPoint y: 359, endPoint x: 684, endPoint y: 368, distance: 22.8
click at [684, 368] on div "Memberships can be availed for your spouse , children (above 18 years), and par…" at bounding box center [700, 364] width 283 height 47
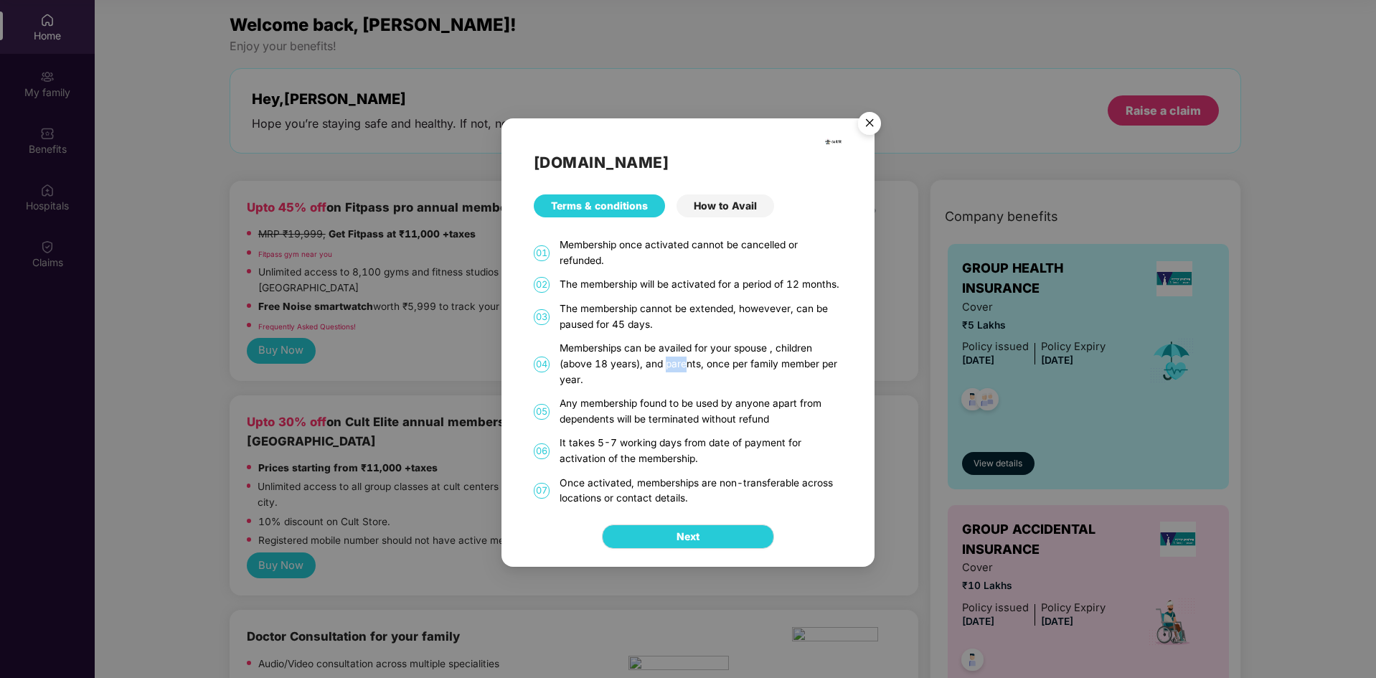
click at [684, 368] on div "Memberships can be availed for your spouse , children (above 18 years), and par…" at bounding box center [700, 364] width 283 height 47
click at [870, 119] on img "Close" at bounding box center [869, 125] width 40 height 40
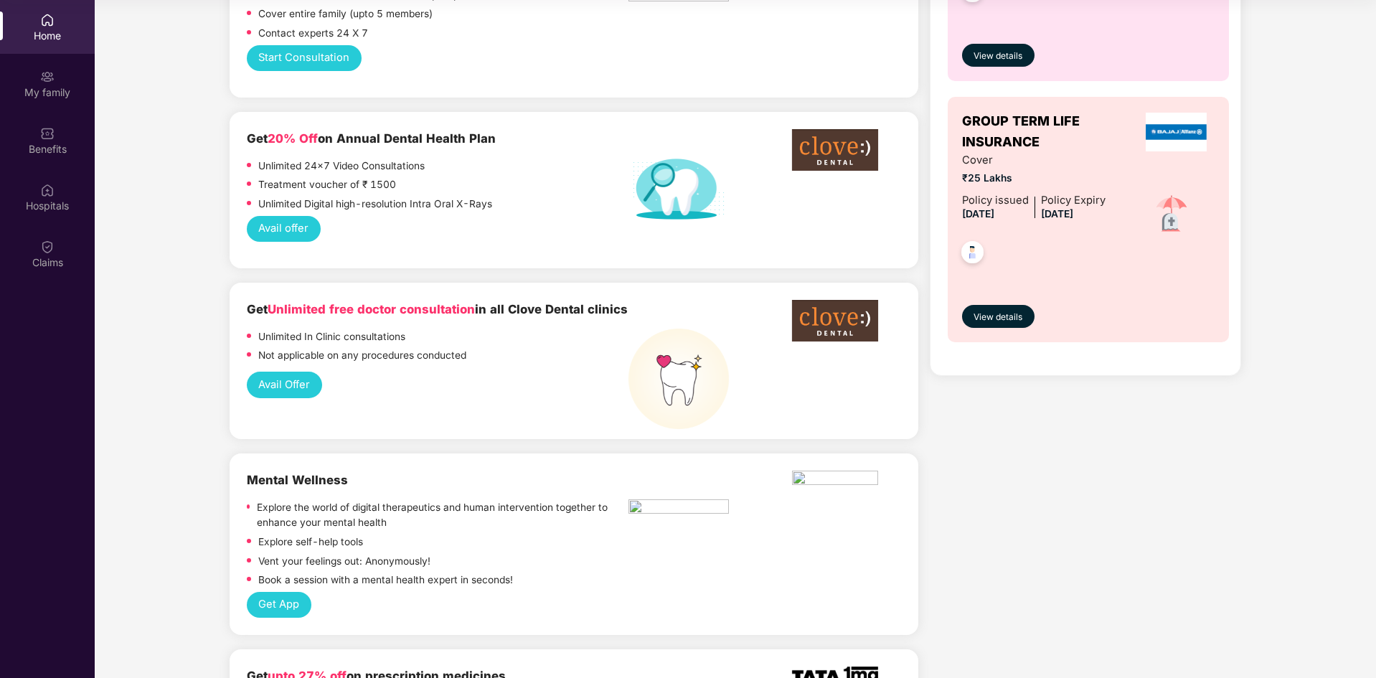
scroll to position [670, 0]
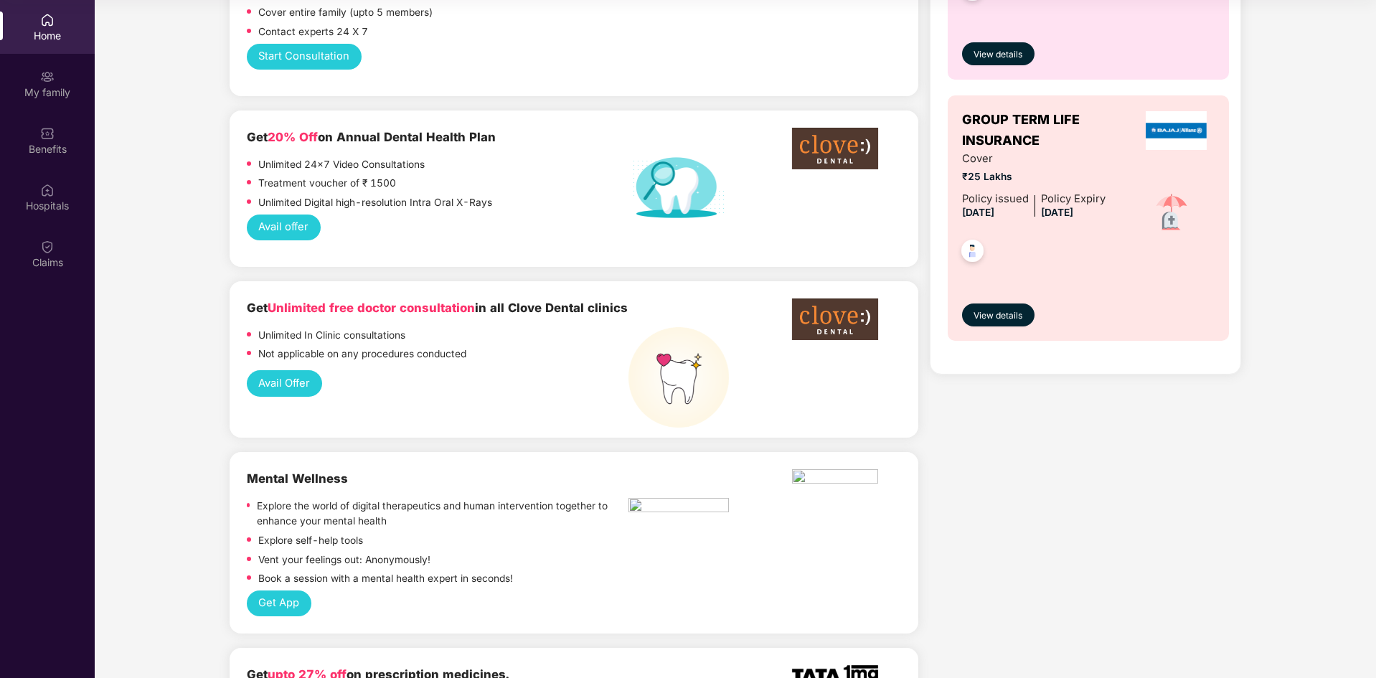
drag, startPoint x: 488, startPoint y: 271, endPoint x: 508, endPoint y: 303, distance: 38.0
click at [508, 303] on div "Get Unlimited free doctor consultation in all Clove Dental clinics Unlimited In…" at bounding box center [438, 331] width 382 height 67
drag, startPoint x: 341, startPoint y: 323, endPoint x: 404, endPoint y: 319, distance: 63.3
click at [404, 328] on p "Unlimited In Clinic consultations" at bounding box center [331, 336] width 147 height 16
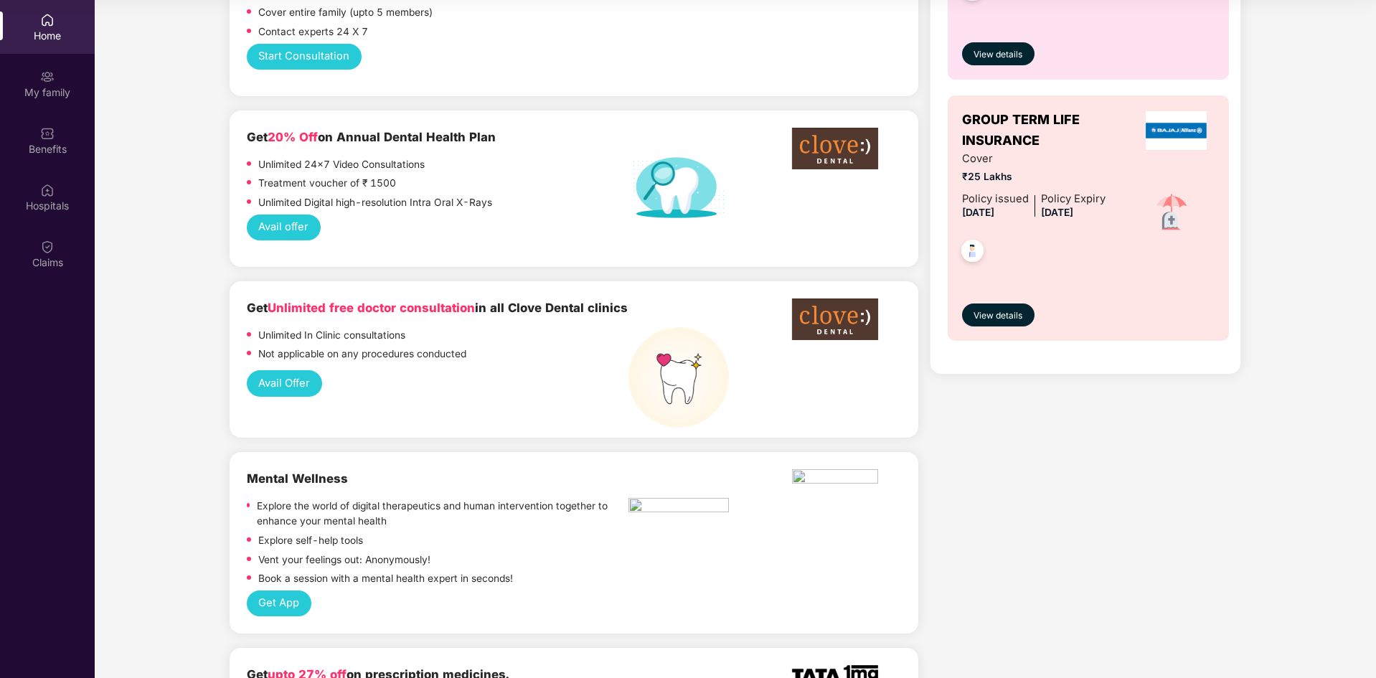
click at [370, 346] on p "Not applicable on any procedures conducted" at bounding box center [362, 354] width 208 height 16
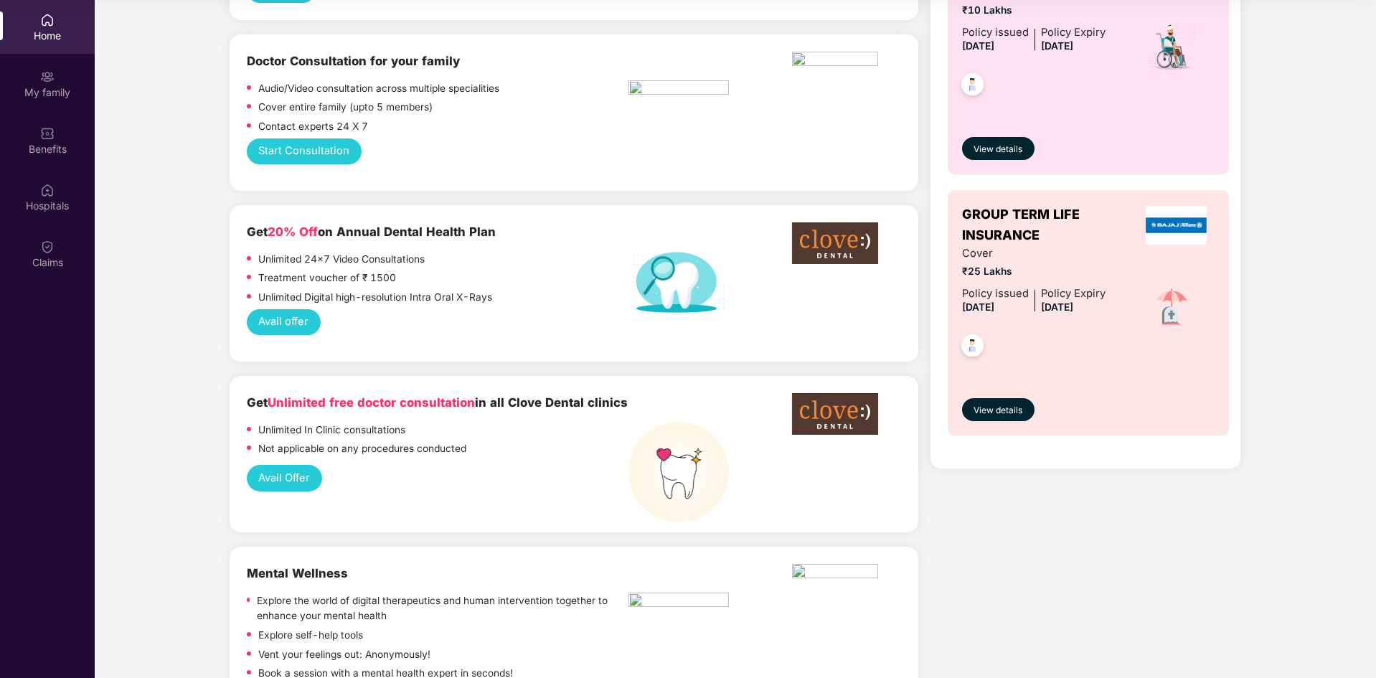
scroll to position [574, 0]
drag, startPoint x: 242, startPoint y: 371, endPoint x: 295, endPoint y: 394, distance: 58.8
click at [295, 394] on div "Get Unlimited free doctor consultation in all Clove Dental clinics Unlimited In…" at bounding box center [573, 455] width 688 height 156
click at [298, 394] on div "Get Unlimited free doctor consultation in all Clove Dental clinics" at bounding box center [438, 403] width 382 height 19
drag, startPoint x: 313, startPoint y: 242, endPoint x: 418, endPoint y: 242, distance: 105.4
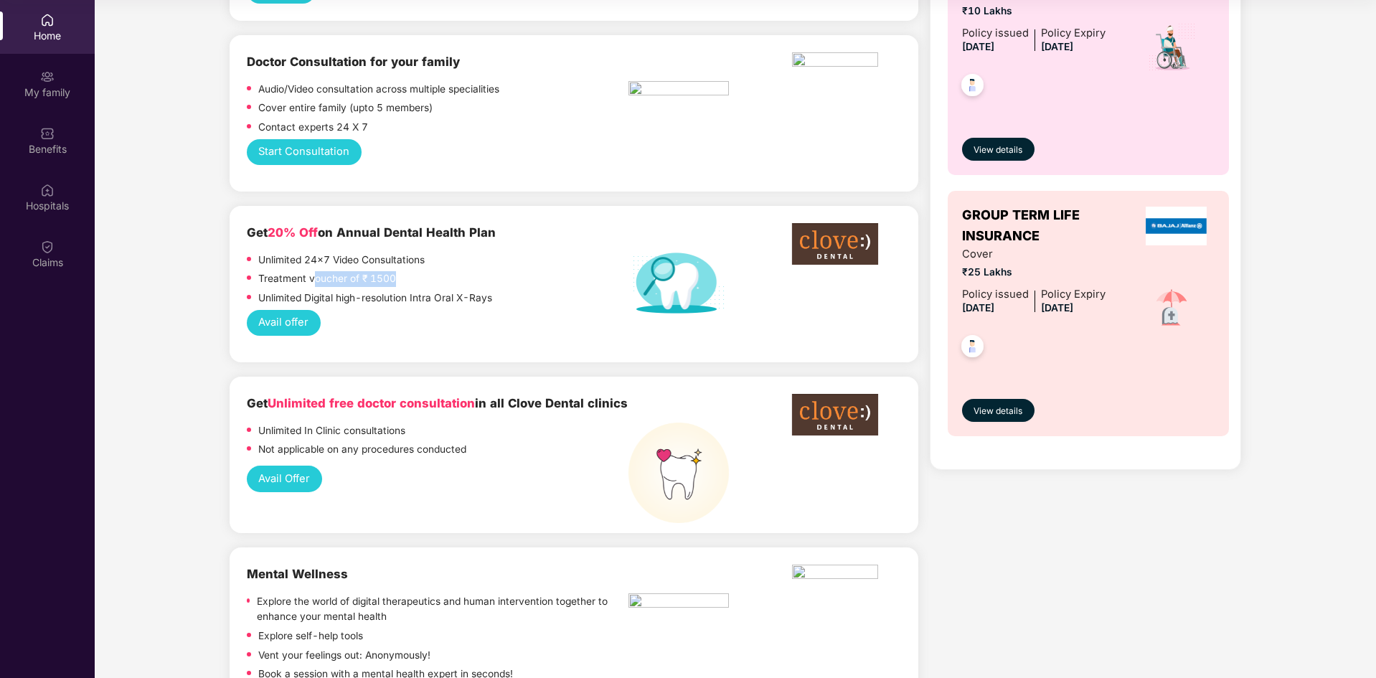
click at [418, 271] on div "Treatment voucher of ₹ 1500" at bounding box center [438, 280] width 382 height 19
click at [416, 271] on div "Treatment voucher of ₹ 1500" at bounding box center [438, 280] width 382 height 19
drag, startPoint x: 316, startPoint y: 264, endPoint x: 503, endPoint y: 262, distance: 187.2
click at [503, 290] on div "Unlimited Digital high-resolution Intra Oral X-Rays" at bounding box center [438, 299] width 382 height 19
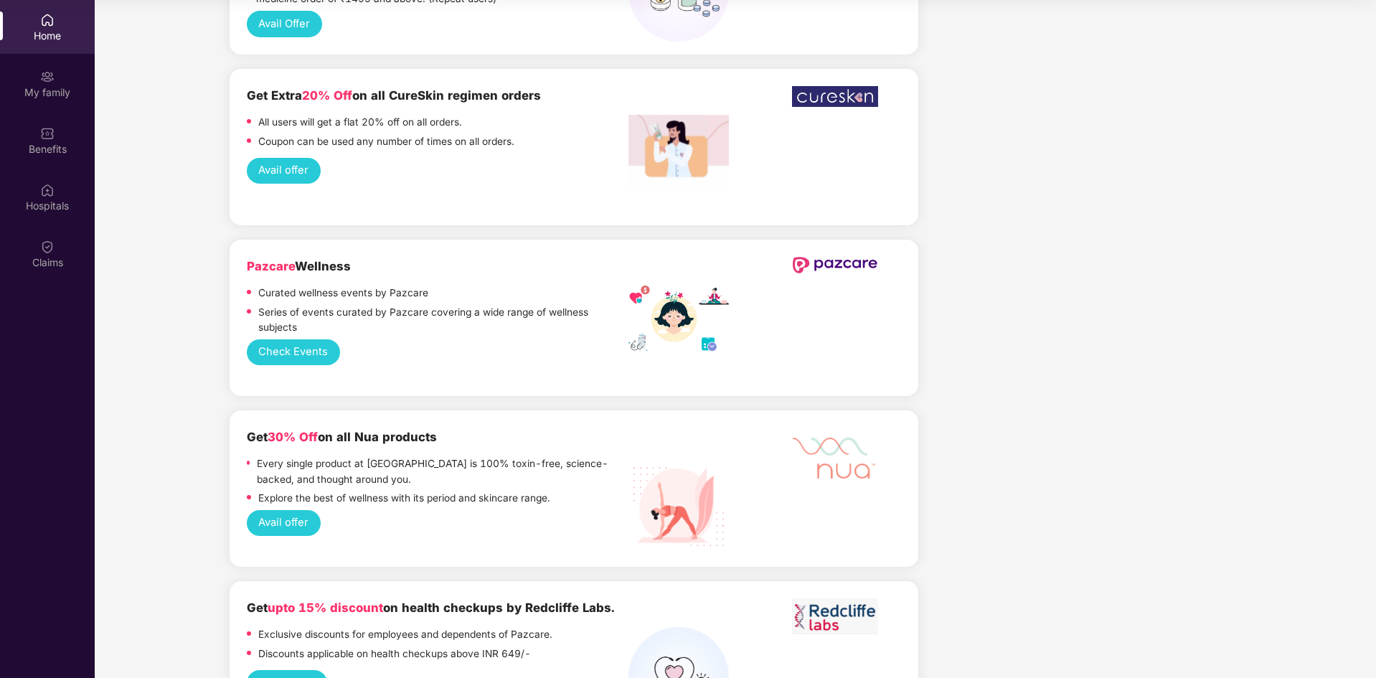
scroll to position [1421, 0]
drag, startPoint x: 343, startPoint y: 260, endPoint x: 433, endPoint y: 257, distance: 90.4
click at [433, 286] on div "Curated wellness events by Pazcare" at bounding box center [438, 295] width 382 height 19
click at [401, 286] on div "Curated wellness events by Pazcare" at bounding box center [343, 295] width 170 height 19
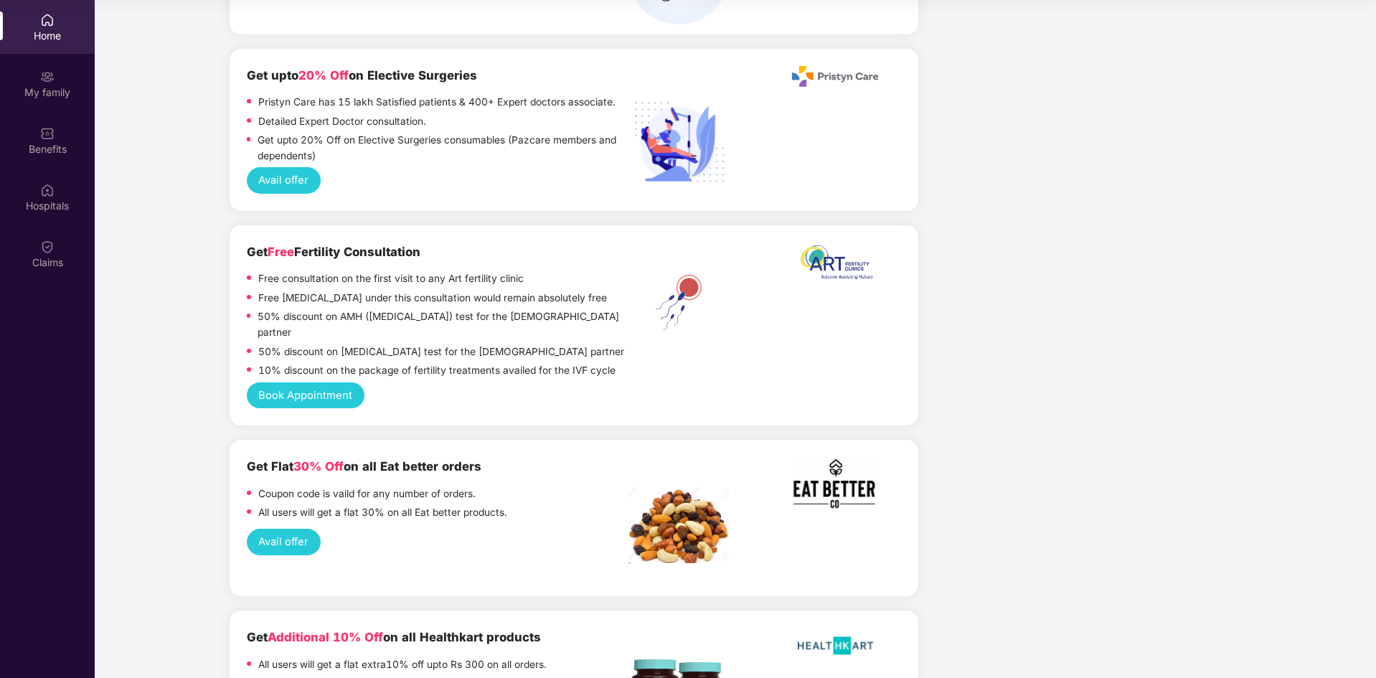
scroll to position [2126, 0]
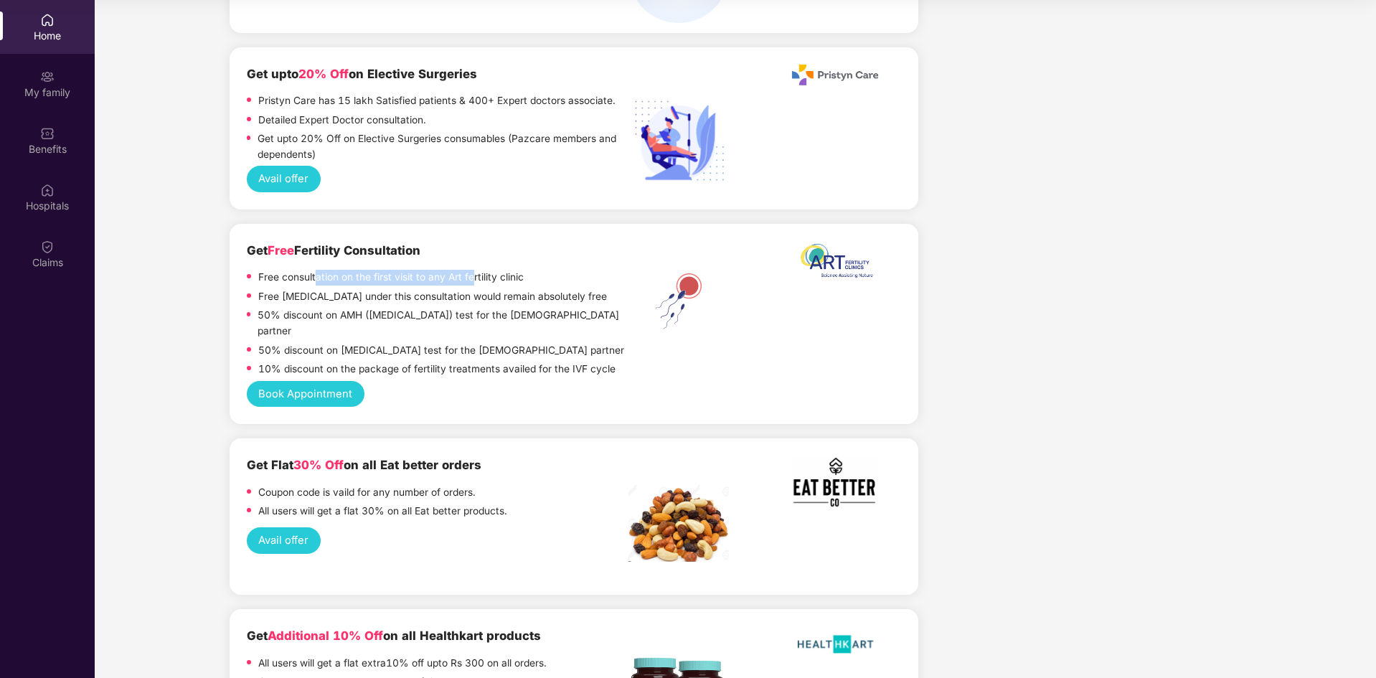
drag, startPoint x: 317, startPoint y: 240, endPoint x: 469, endPoint y: 240, distance: 152.0
click at [469, 270] on p "Free consultation on the first visit to any Art fertility clinic" at bounding box center [390, 278] width 265 height 16
click at [480, 270] on p "Free consultation on the first visit to any Art fertility clinic" at bounding box center [390, 278] width 265 height 16
click at [503, 270] on p "Free consultation on the first visit to any Art fertility clinic" at bounding box center [390, 278] width 265 height 16
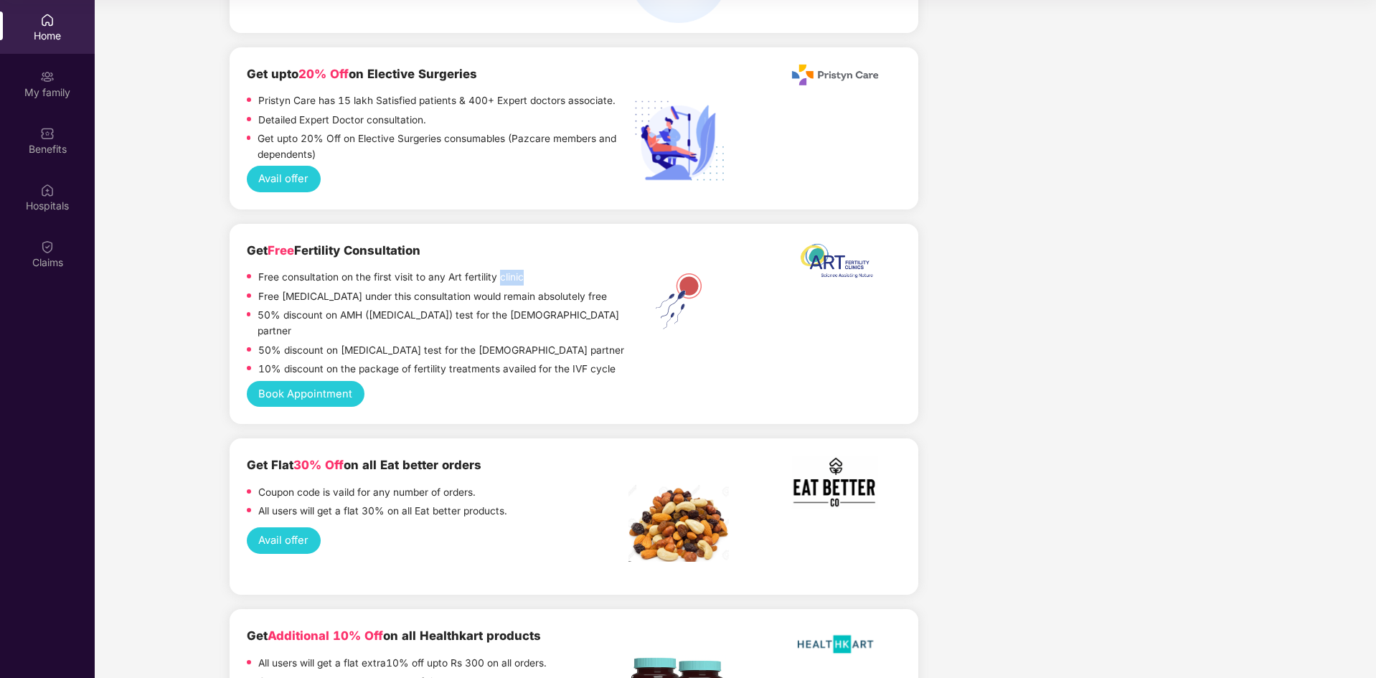
click at [503, 270] on p "Free consultation on the first visit to any Art fertility clinic" at bounding box center [390, 278] width 265 height 16
click at [416, 343] on p "50% discount on [MEDICAL_DATA] test for the [DEMOGRAPHIC_DATA] partner" at bounding box center [441, 351] width 366 height 16
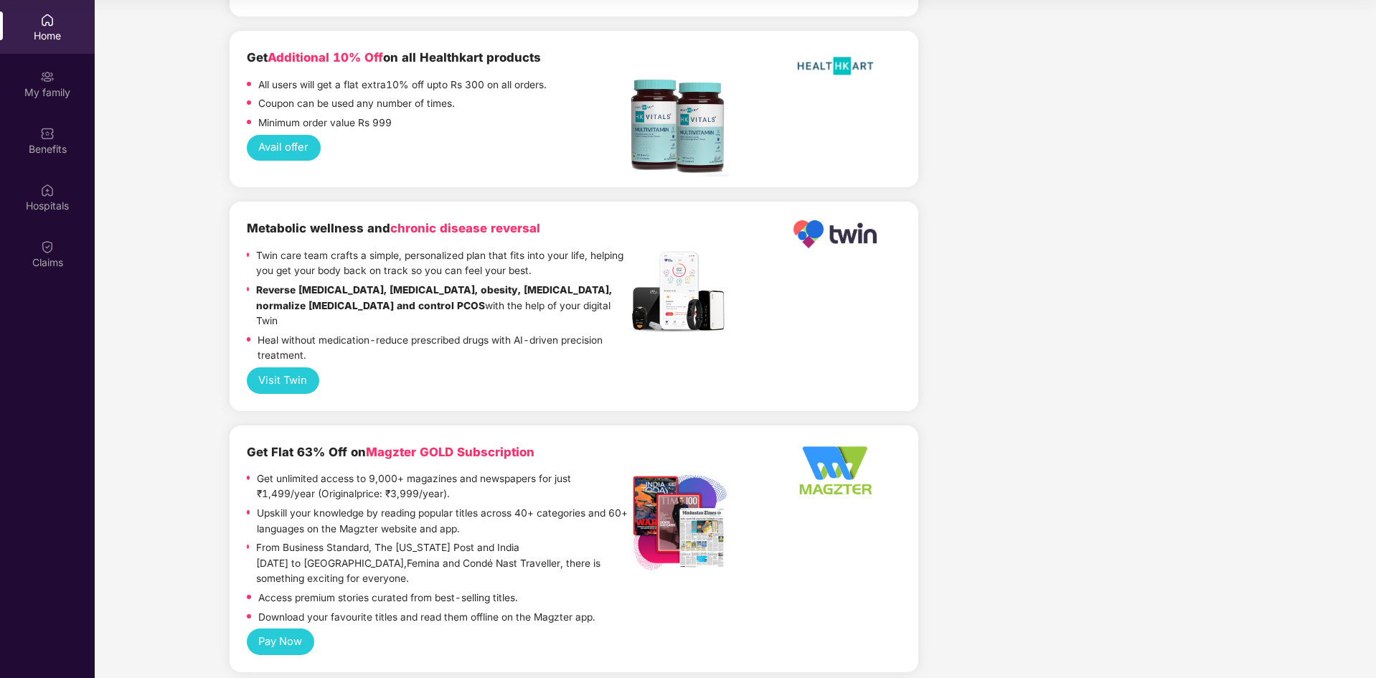
scroll to position [2706, 0]
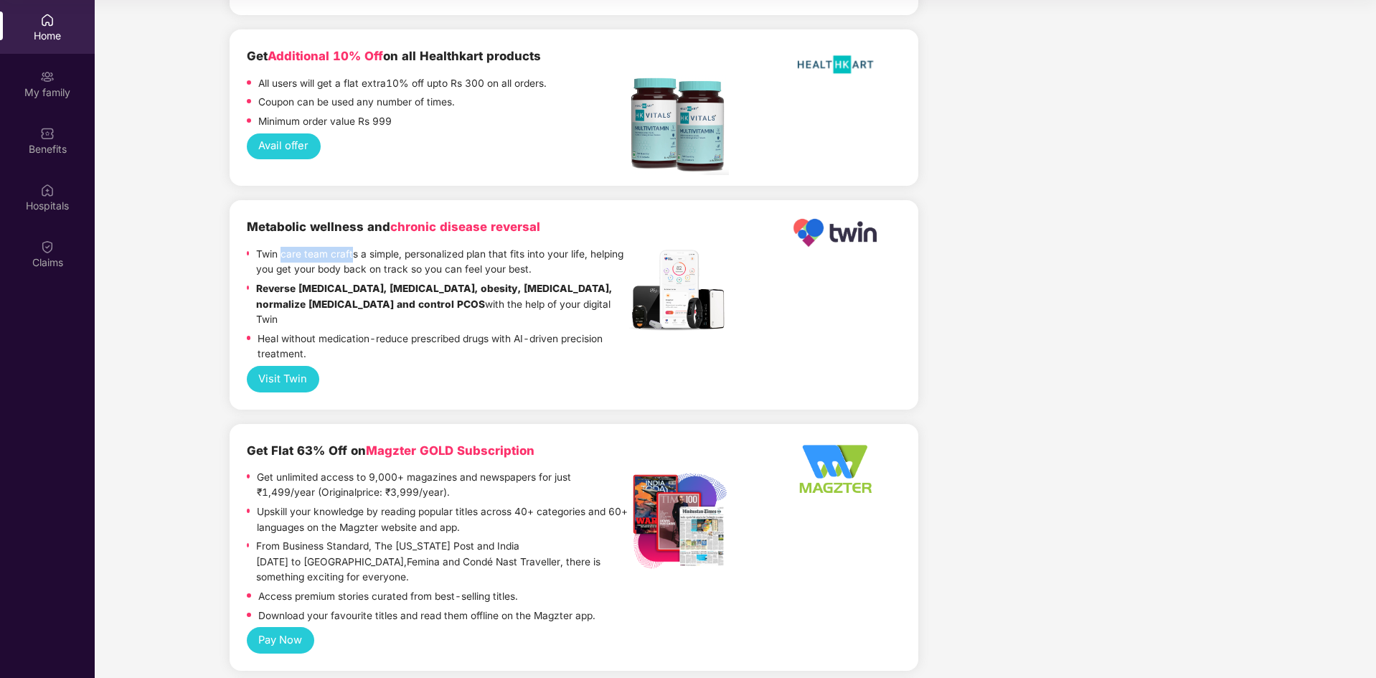
drag, startPoint x: 283, startPoint y: 202, endPoint x: 352, endPoint y: 202, distance: 69.6
click at [352, 247] on p "Twin care team crafts a simple, personalized plan that fits into your life, hel…" at bounding box center [442, 262] width 372 height 31
click at [376, 247] on p "Twin care team crafts a simple, personalized plan that fits into your life, hel…" at bounding box center [442, 262] width 372 height 31
drag, startPoint x: 292, startPoint y: 244, endPoint x: 399, endPoint y: 244, distance: 107.6
click at [399, 283] on strong "Reverse [MEDICAL_DATA], [MEDICAL_DATA], obesity, [MEDICAL_DATA], normalize [MED…" at bounding box center [434, 296] width 356 height 27
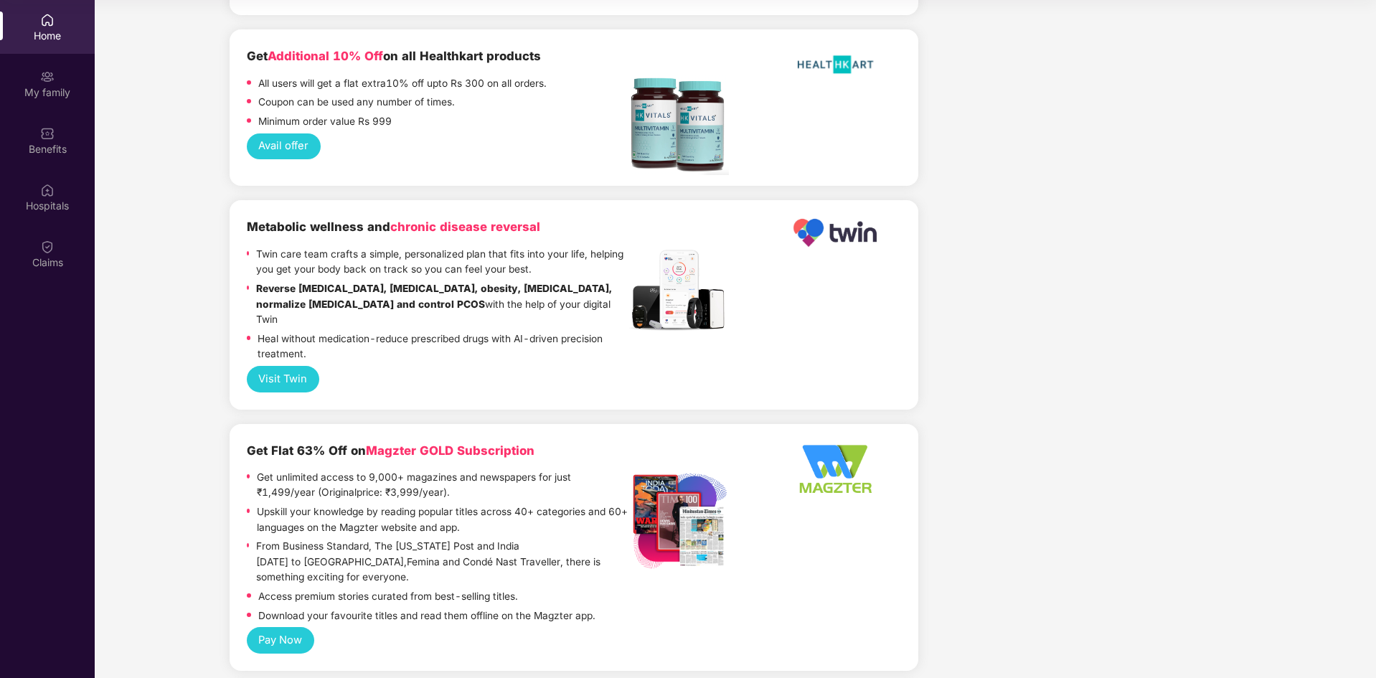
click at [433, 283] on strong "Reverse [MEDICAL_DATA], [MEDICAL_DATA], obesity, [MEDICAL_DATA], normalize [MED…" at bounding box center [434, 296] width 356 height 27
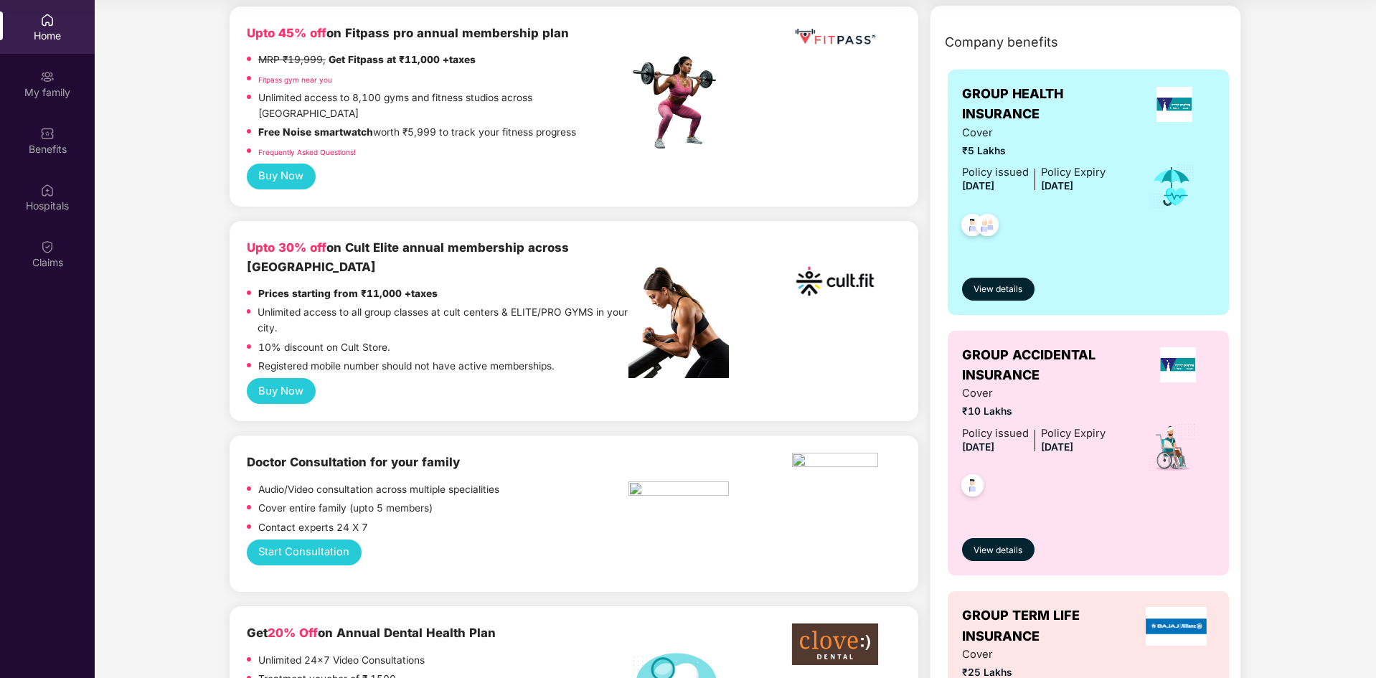
scroll to position [0, 0]
